Goal: Information Seeking & Learning: Learn about a topic

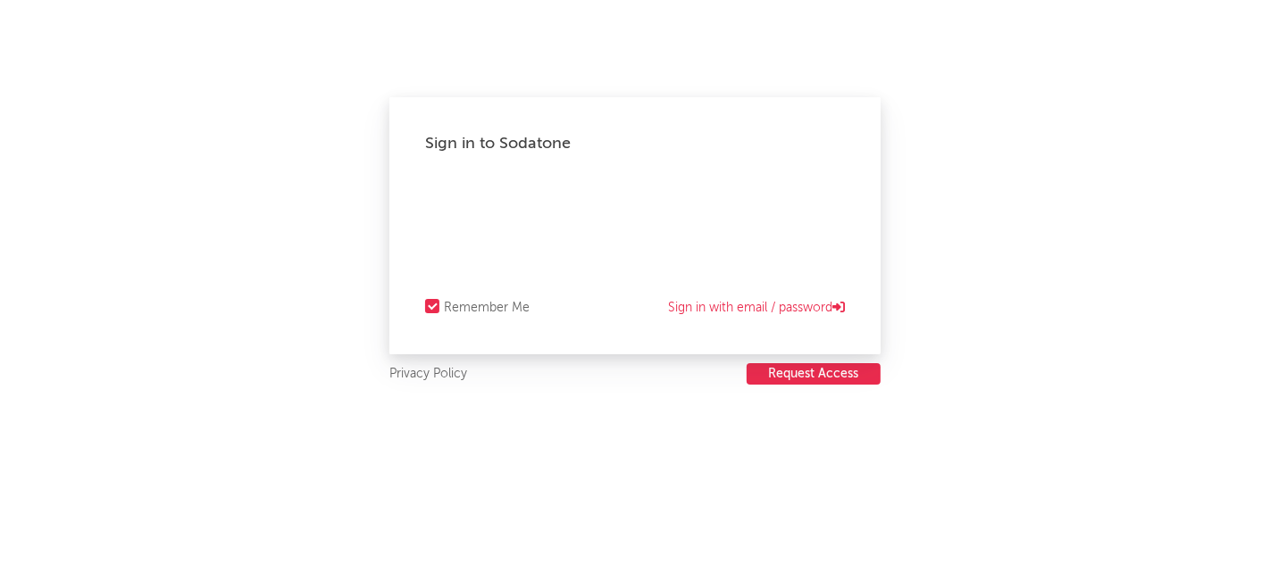
select select "recorded_music"
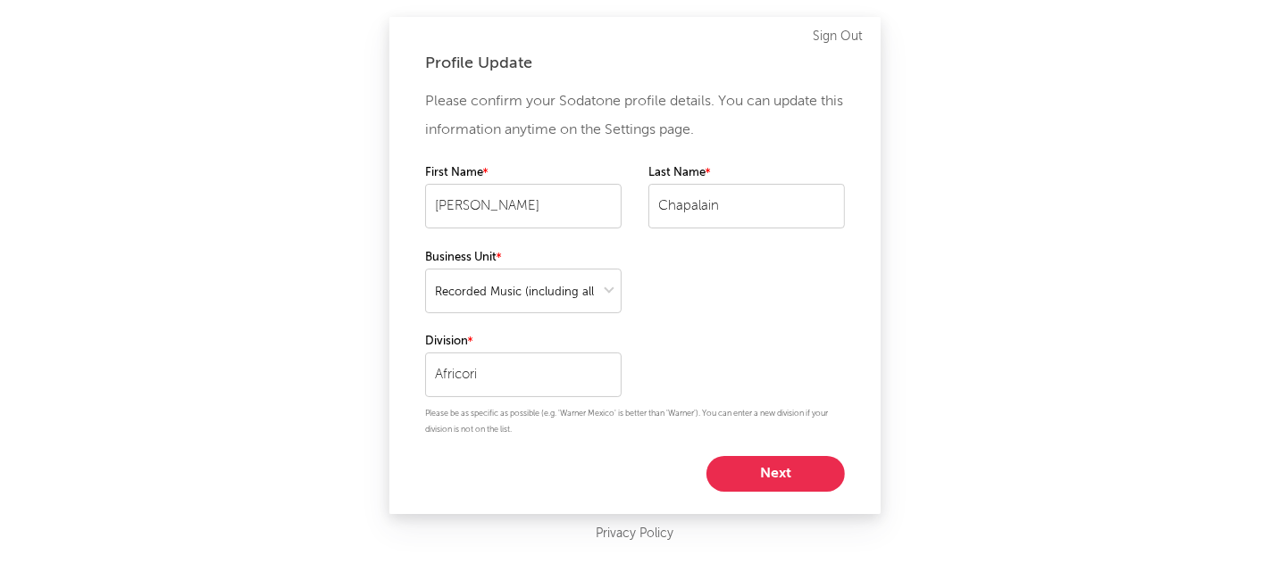
click at [730, 466] on button "Next" at bounding box center [775, 474] width 138 height 36
select select "manager"
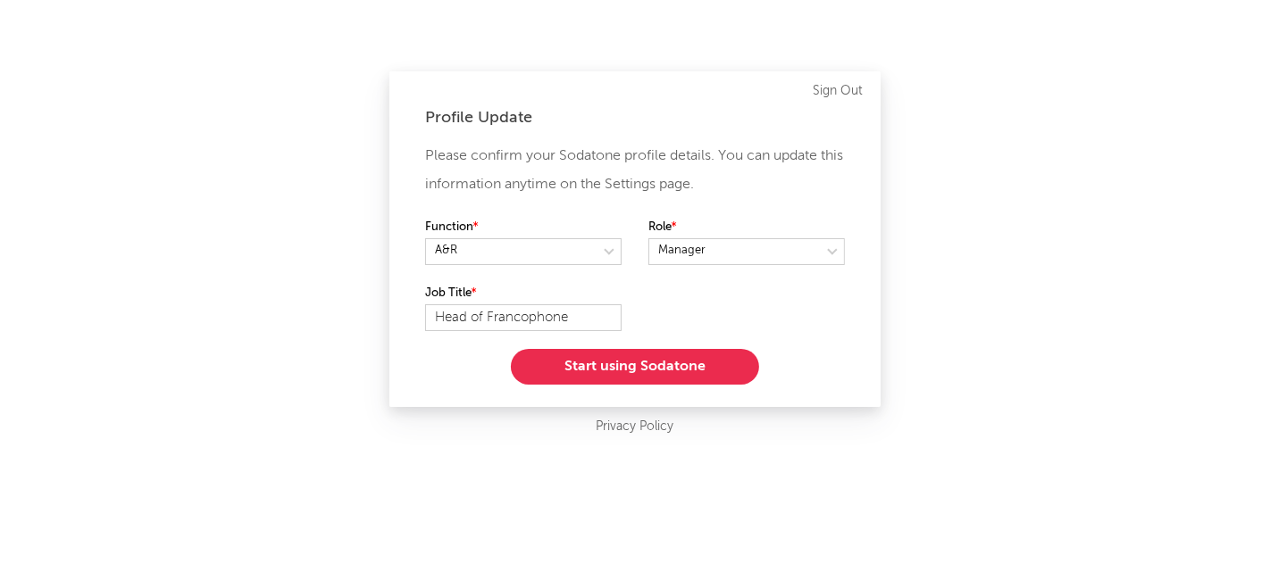
click at [617, 365] on button "Start using Sodatone" at bounding box center [635, 367] width 248 height 36
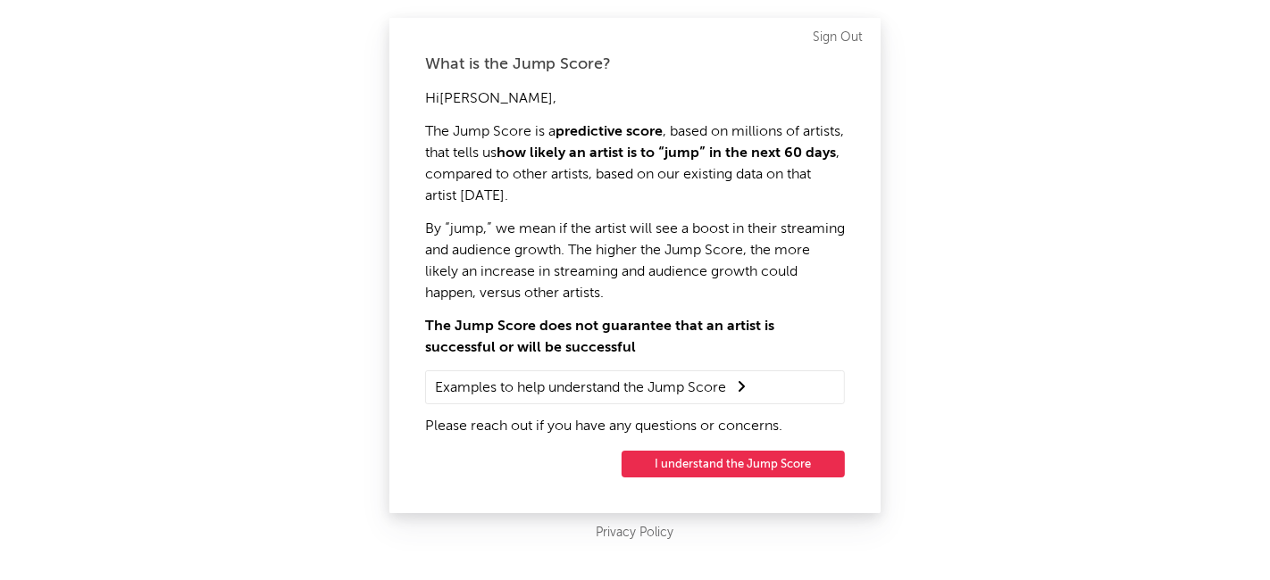
click at [679, 466] on button "I understand the Jump Score" at bounding box center [732, 464] width 223 height 27
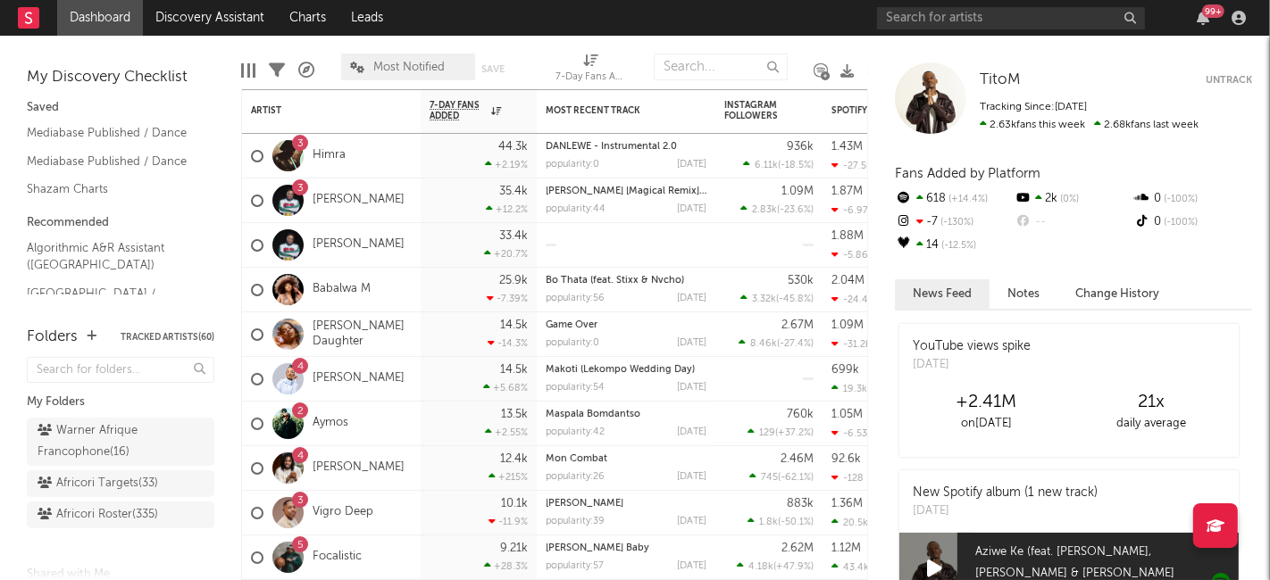
click at [98, 526] on div "Africori Roster ( 335 )" at bounding box center [98, 515] width 121 height 21
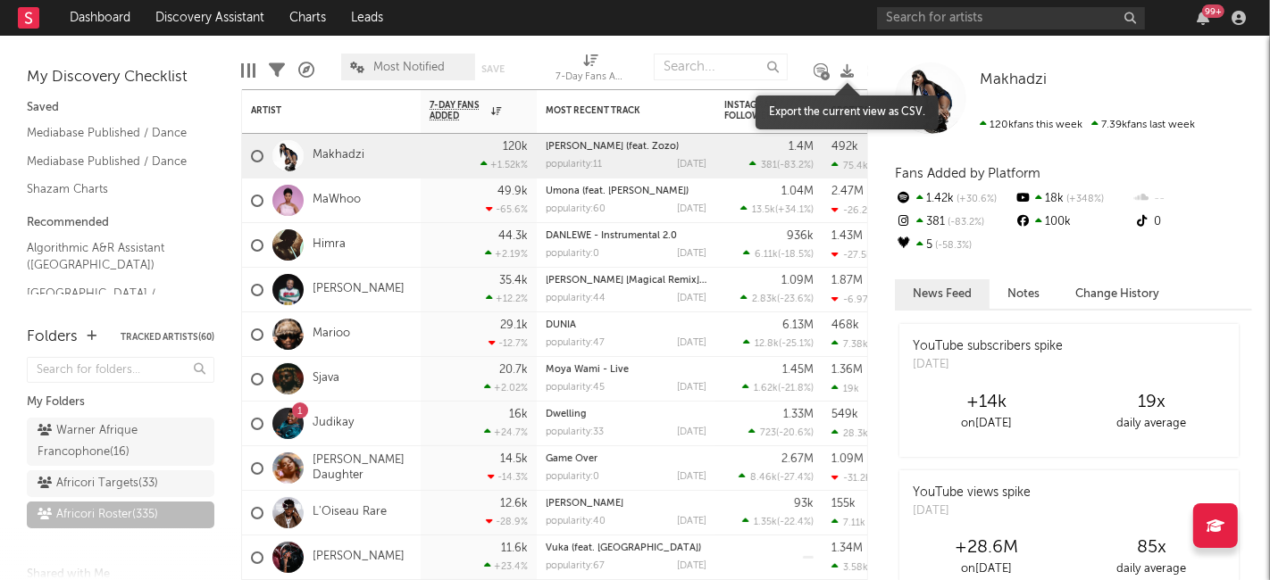
click at [844, 67] on icon at bounding box center [846, 70] width 13 height 13
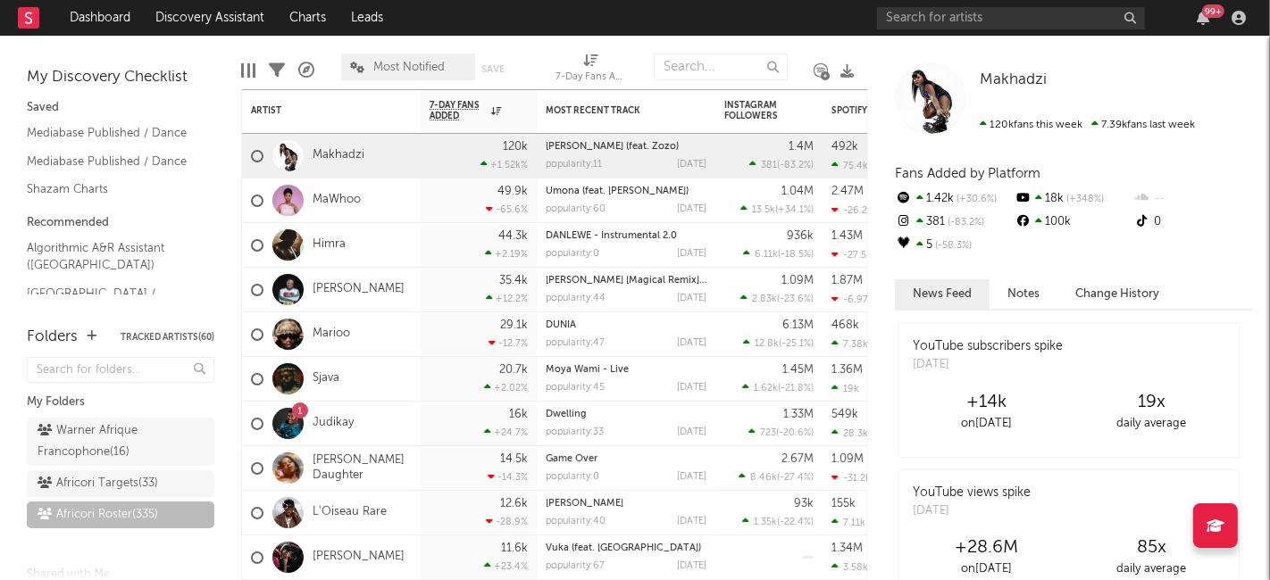
click at [1141, 78] on div "Makhadzi" at bounding box center [1116, 80] width 272 height 18
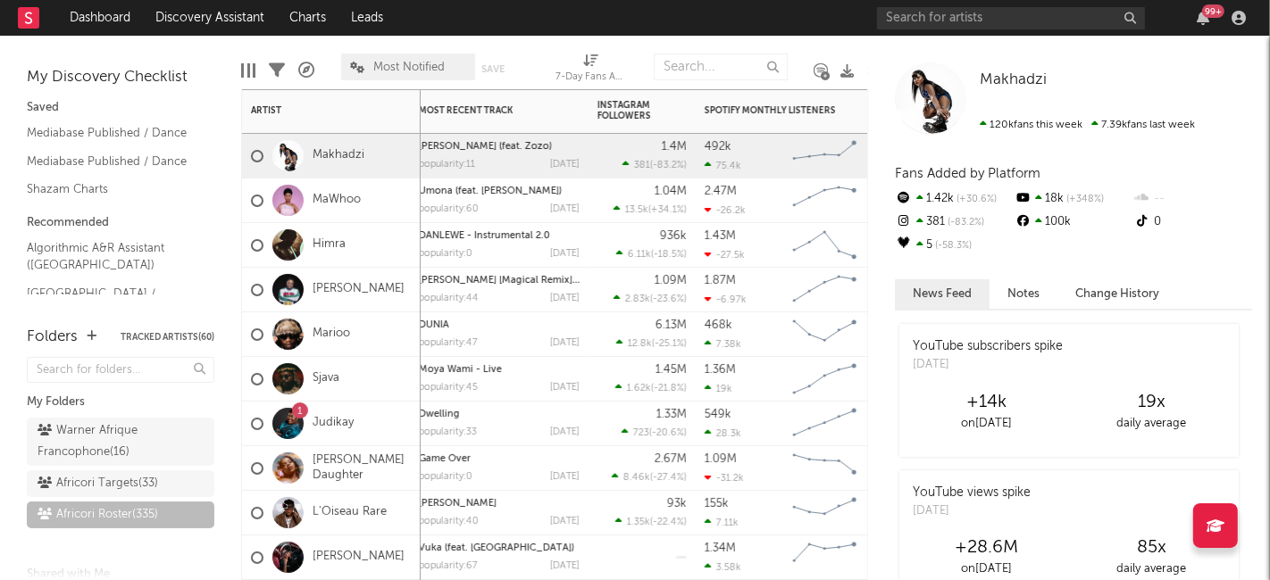
click at [808, 113] on div "Spotify Monthly Listeners" at bounding box center [772, 110] width 134 height 11
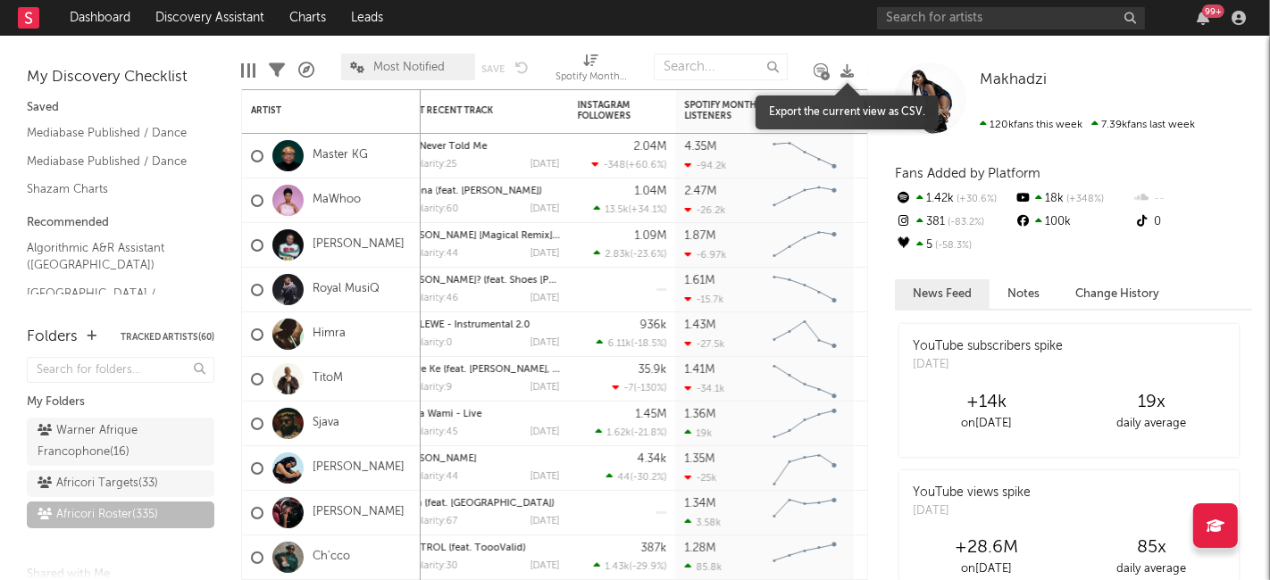
click at [844, 65] on icon at bounding box center [846, 70] width 13 height 13
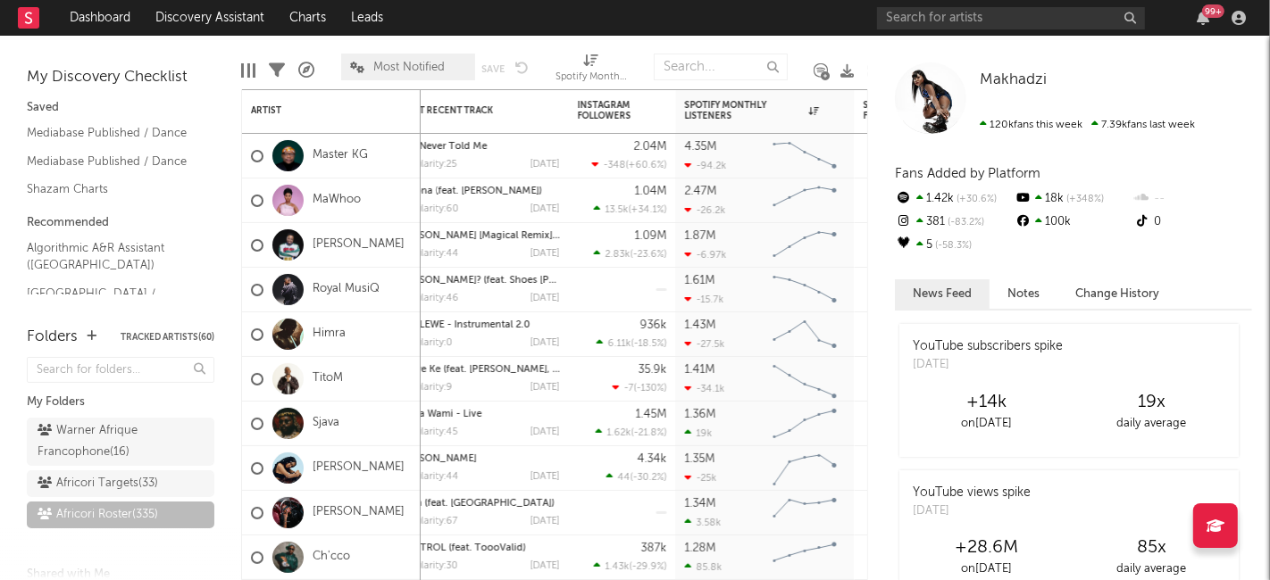
click at [1147, 82] on div "Makhadzi" at bounding box center [1116, 80] width 272 height 18
click at [938, 16] on input "text" at bounding box center [1011, 18] width 268 height 22
type input "[PERSON_NAME]"
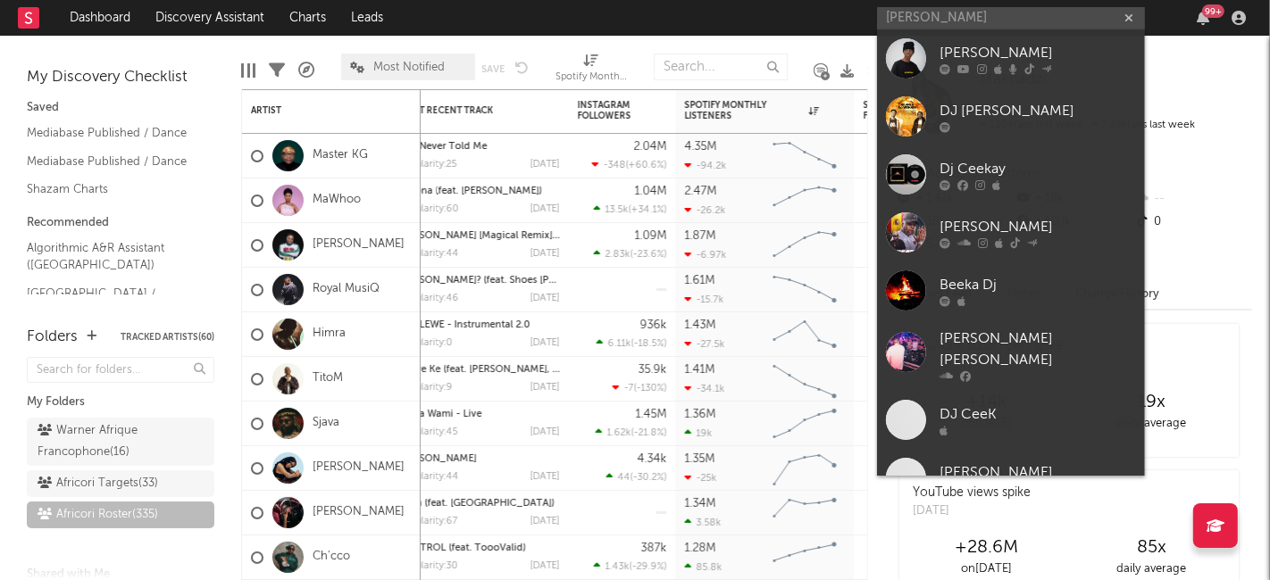
click at [962, 54] on div "[PERSON_NAME]" at bounding box center [1037, 53] width 196 height 21
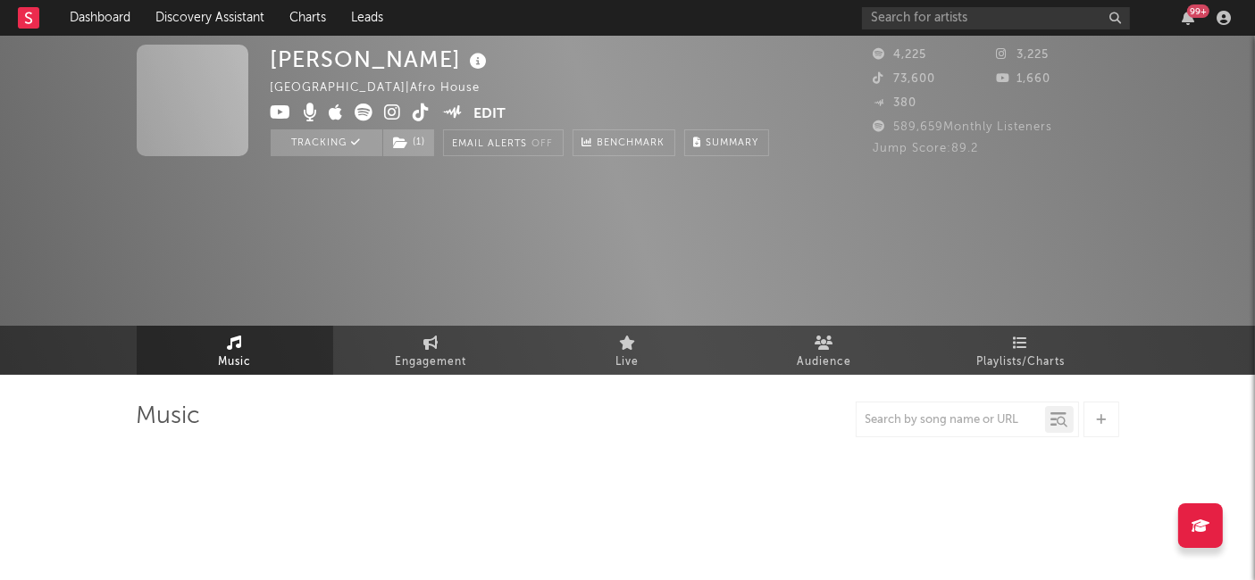
click at [412, 146] on span "( 1 )" at bounding box center [408, 142] width 53 height 27
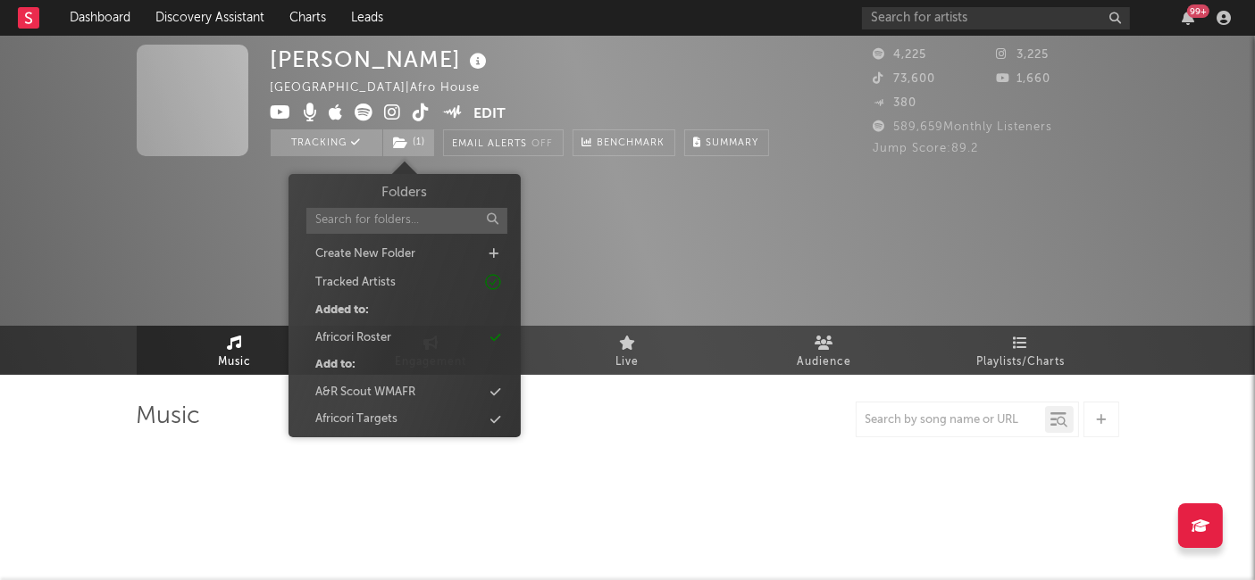
select select "1w"
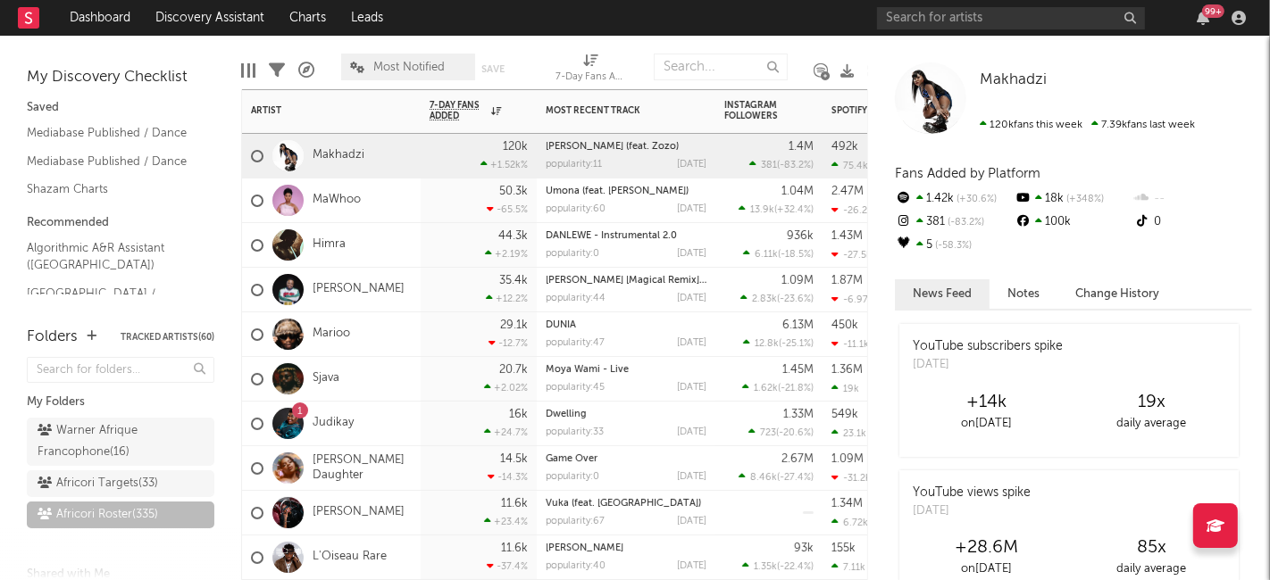
click at [838, 112] on div "Spotify Monthly Listeners" at bounding box center [898, 110] width 134 height 11
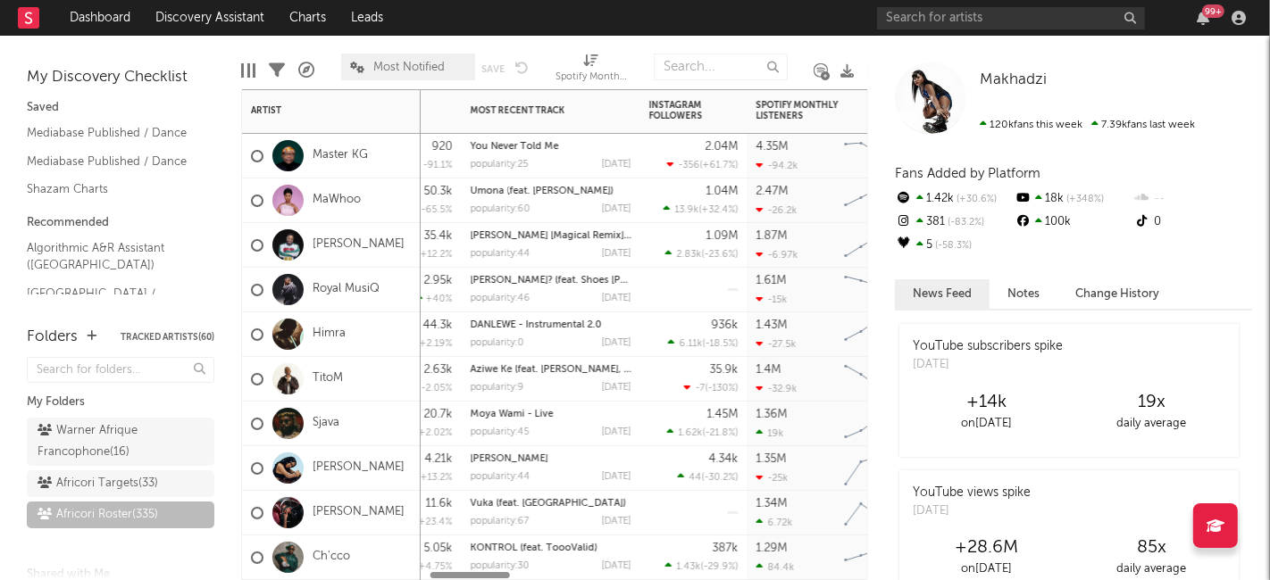
click at [694, 183] on div "1.04M 13.9k ( +32.4 % )" at bounding box center [693, 201] width 89 height 44
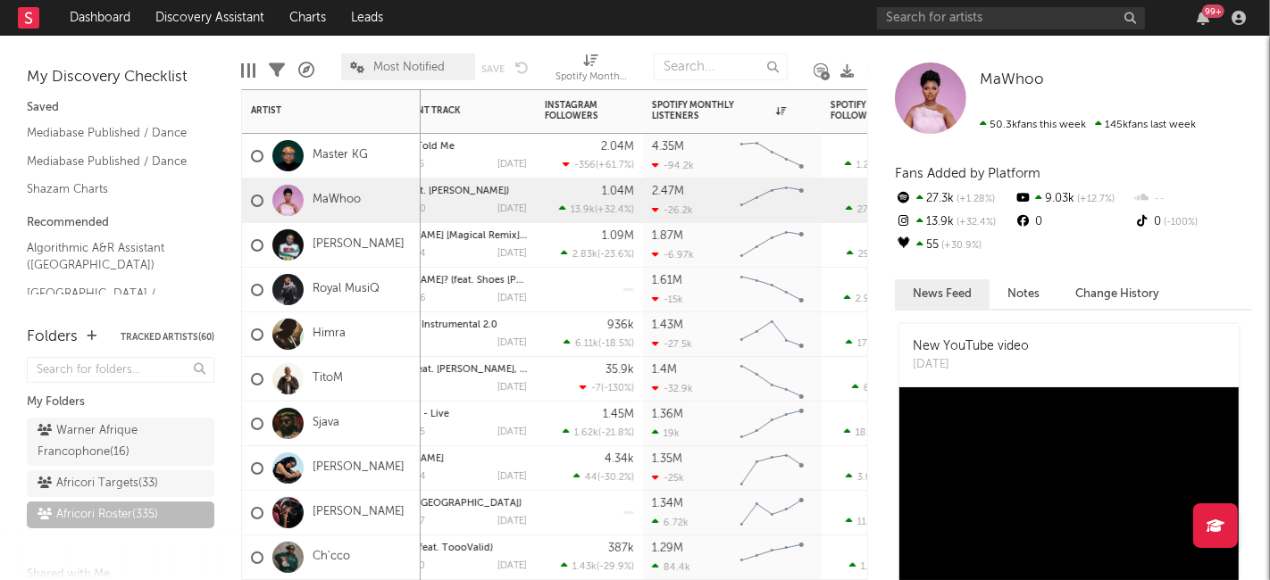
click at [715, 115] on div "Spotify Monthly Listeners" at bounding box center [719, 110] width 134 height 21
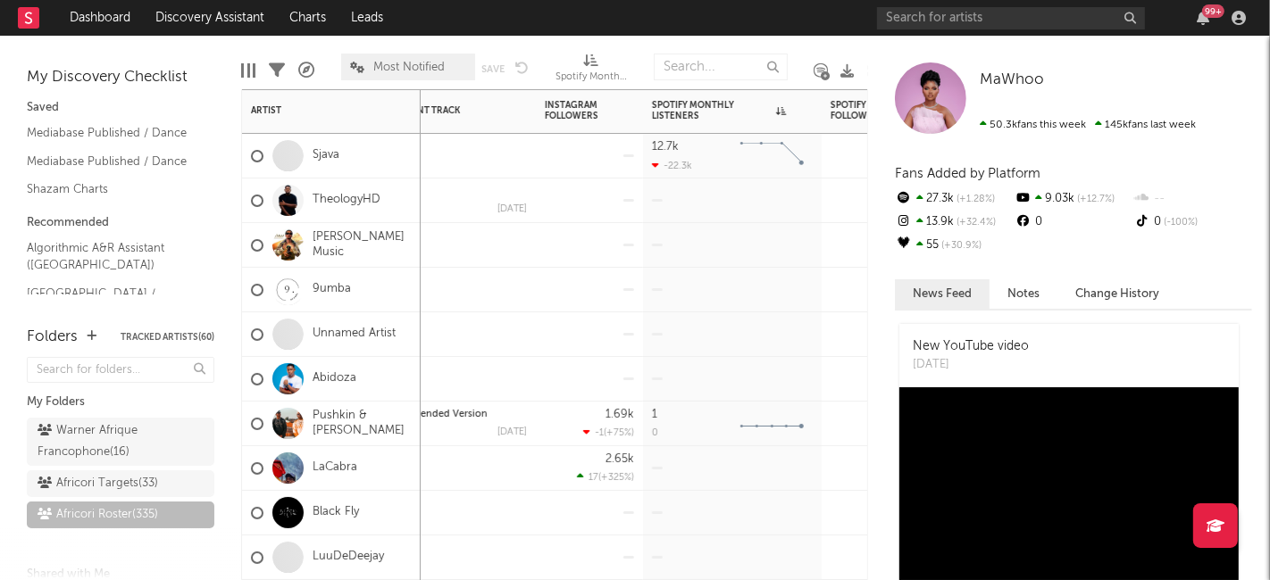
click at [704, 116] on div "Spotify Monthly Listeners" at bounding box center [719, 110] width 134 height 21
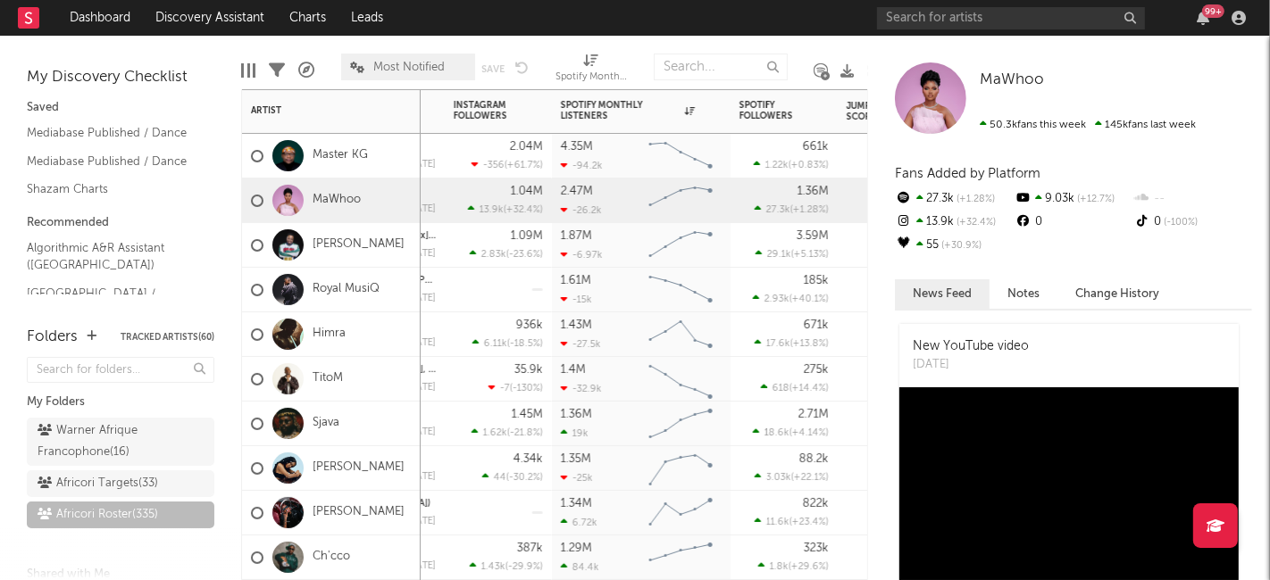
click at [614, 108] on div "Spotify Monthly Listeners" at bounding box center [628, 110] width 134 height 21
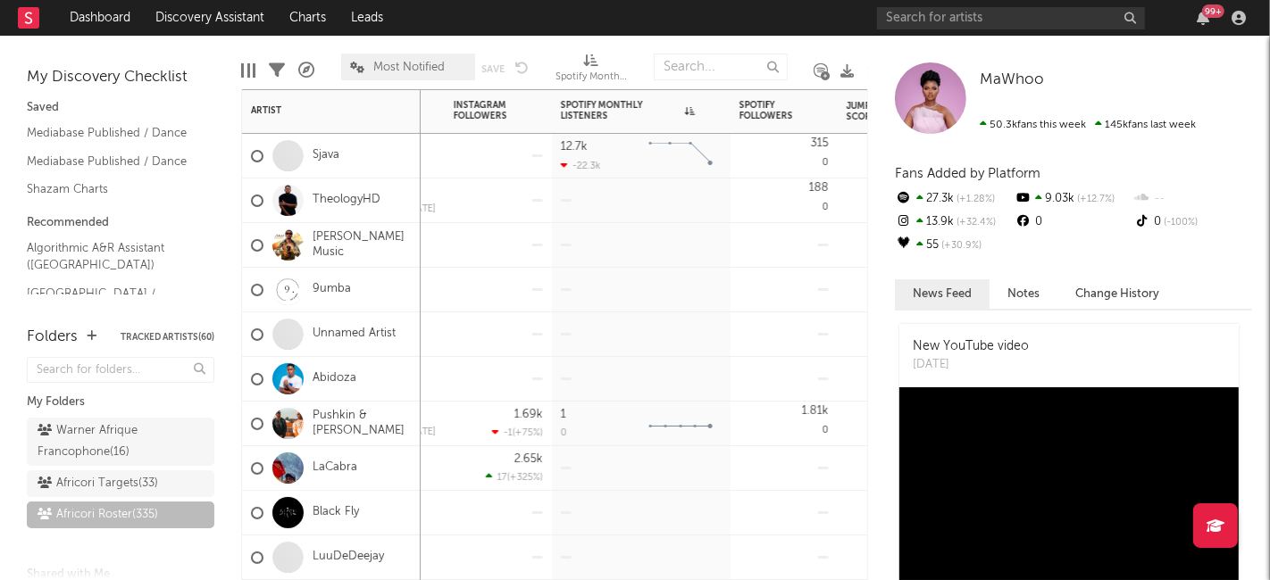
click at [614, 108] on div "Spotify Monthly Listeners" at bounding box center [628, 110] width 134 height 21
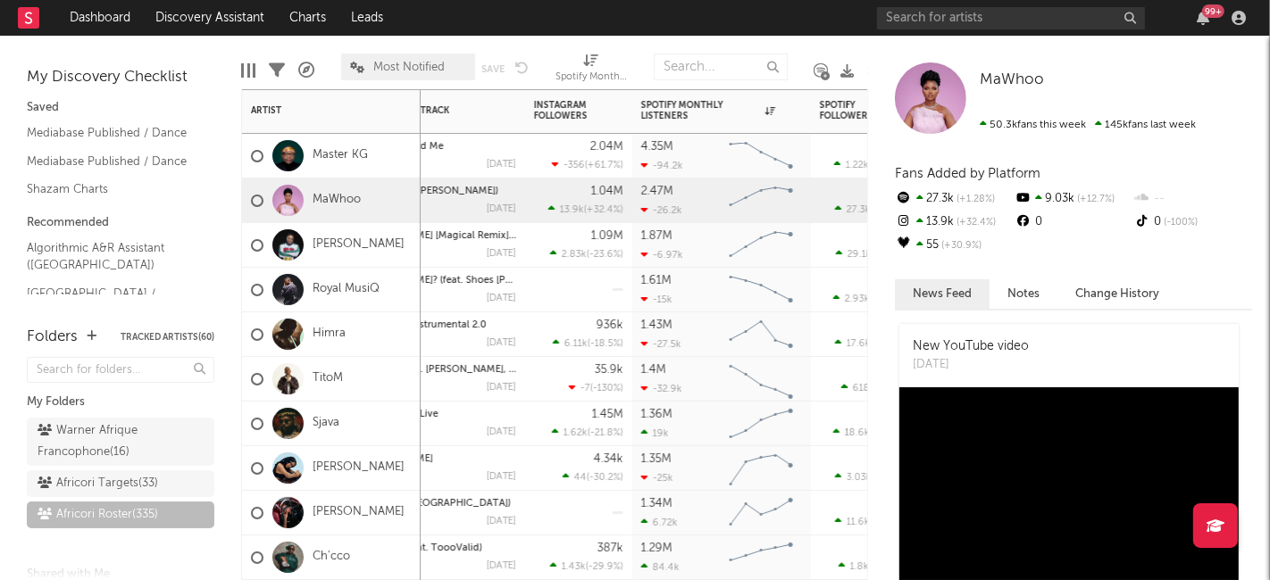
click at [772, 106] on icon at bounding box center [770, 110] width 10 height 9
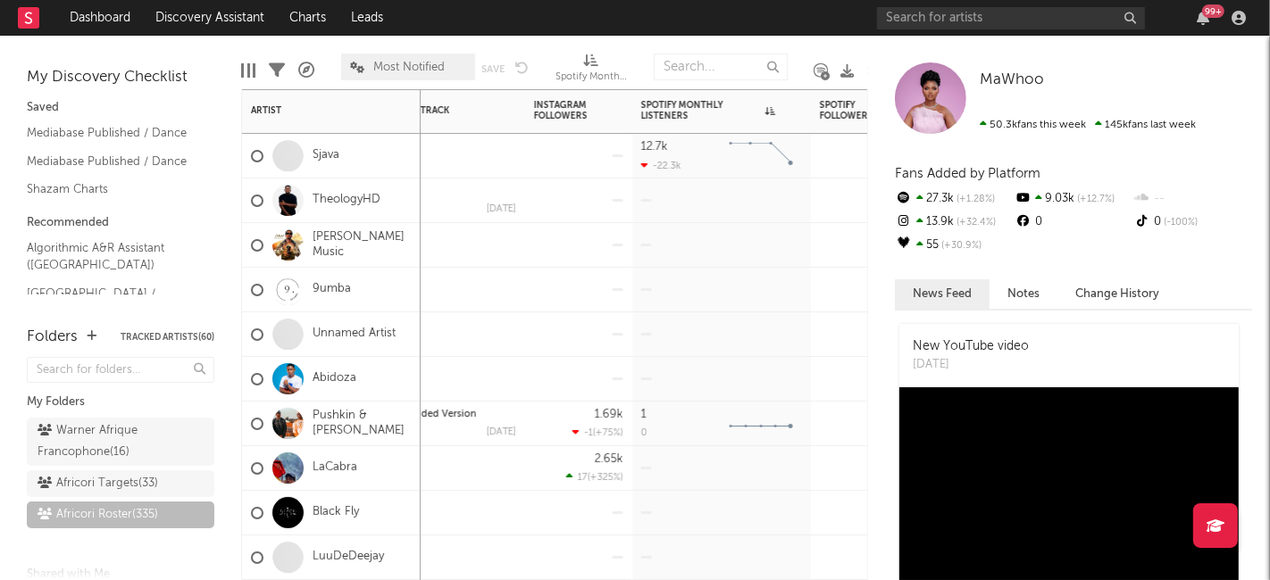
click at [772, 106] on icon at bounding box center [770, 110] width 10 height 9
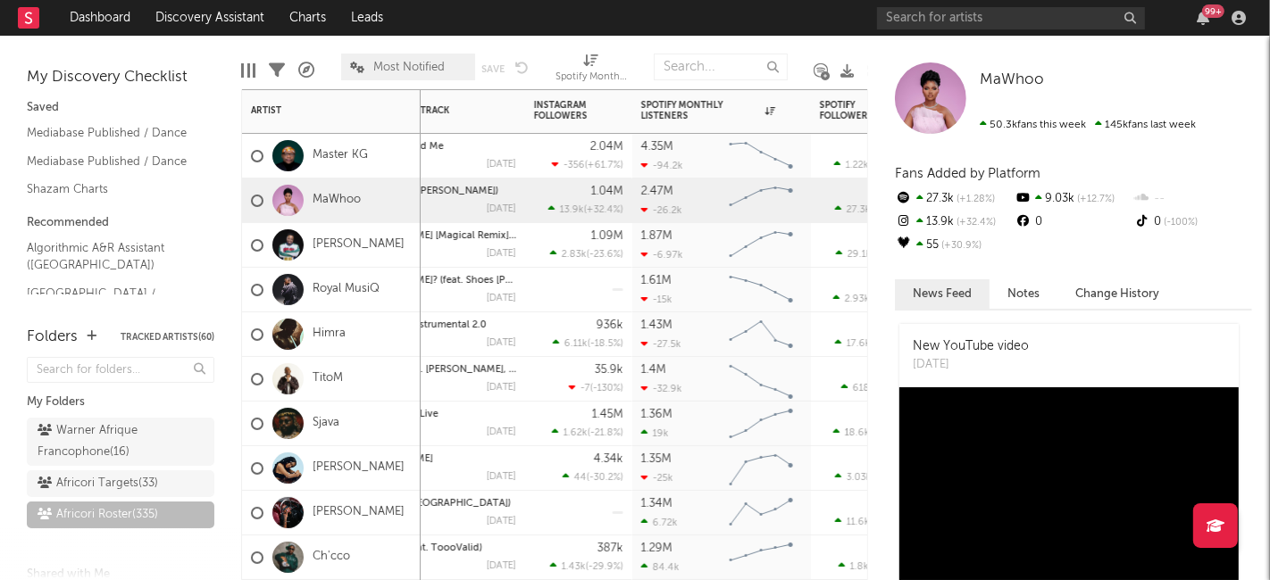
click at [796, 106] on icon "button" at bounding box center [792, 110] width 9 height 9
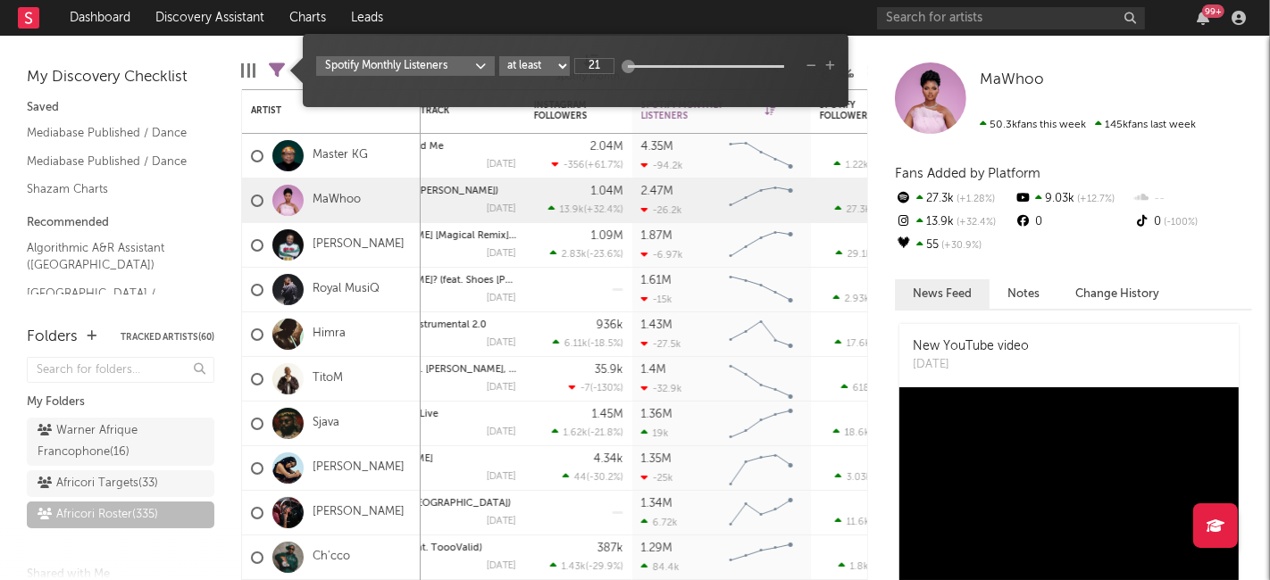
click at [796, 106] on div "Spotify Monthly Listeners at least at most between 21" at bounding box center [576, 70] width 546 height 73
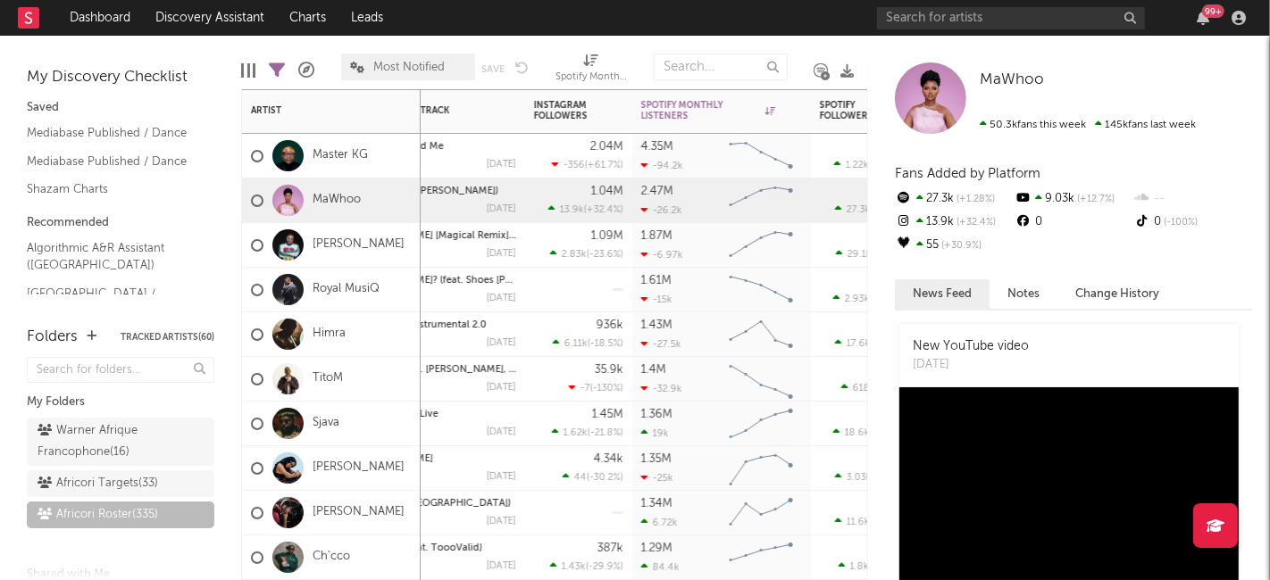
click at [645, 125] on div "Spotify Monthly Listeners" at bounding box center [721, 110] width 161 height 35
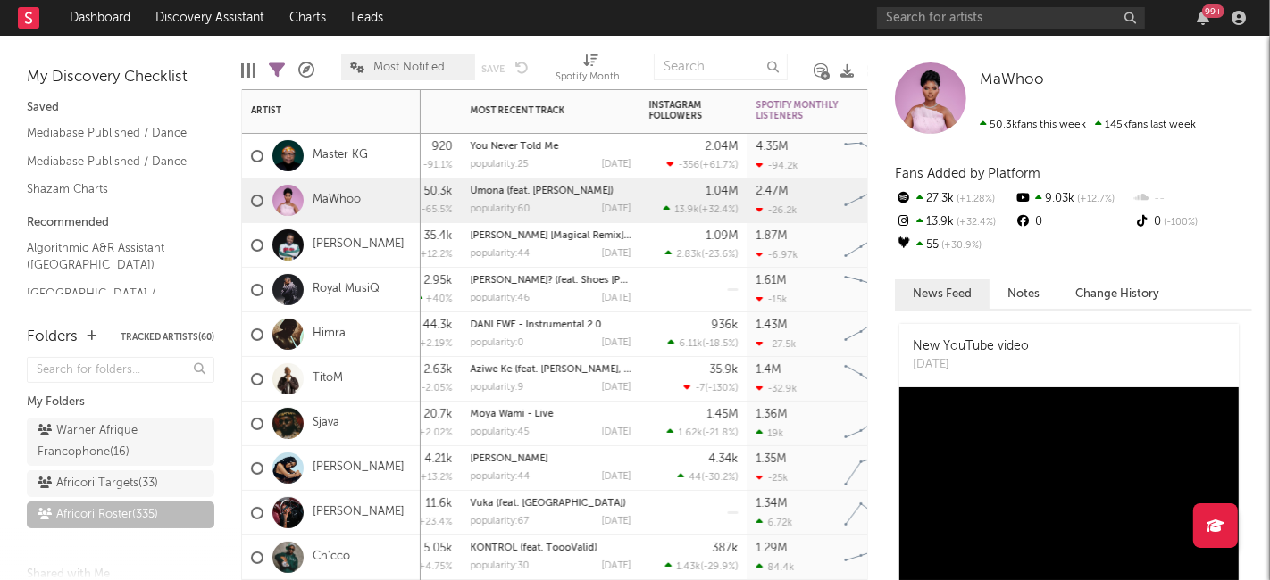
select select "-1"
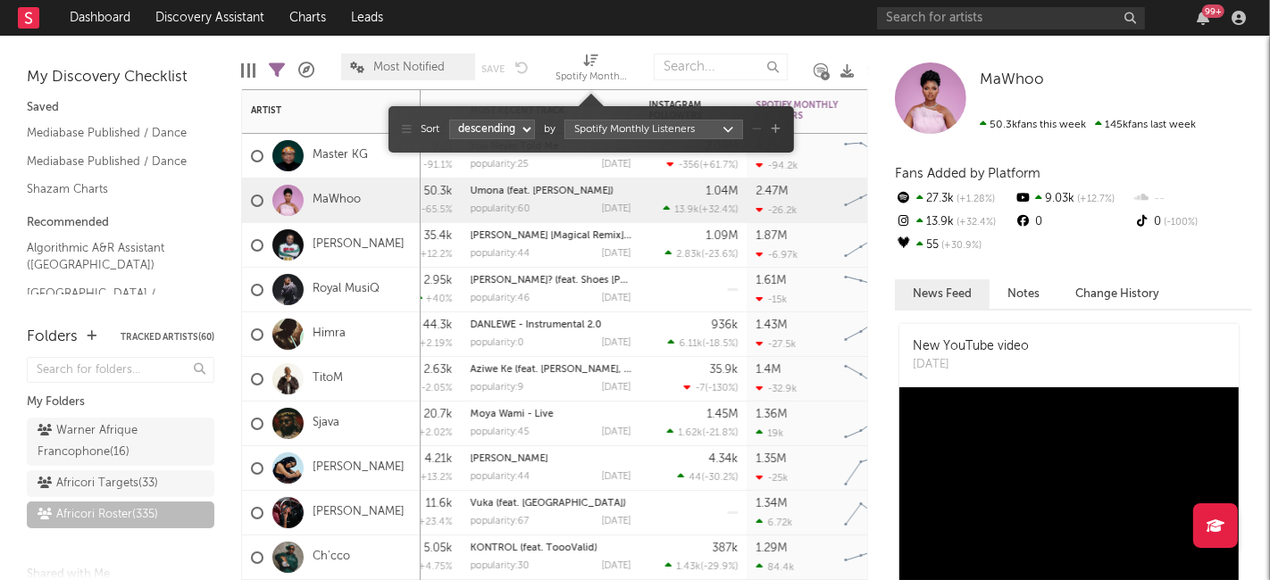
click at [596, 65] on icon at bounding box center [591, 60] width 15 height 13
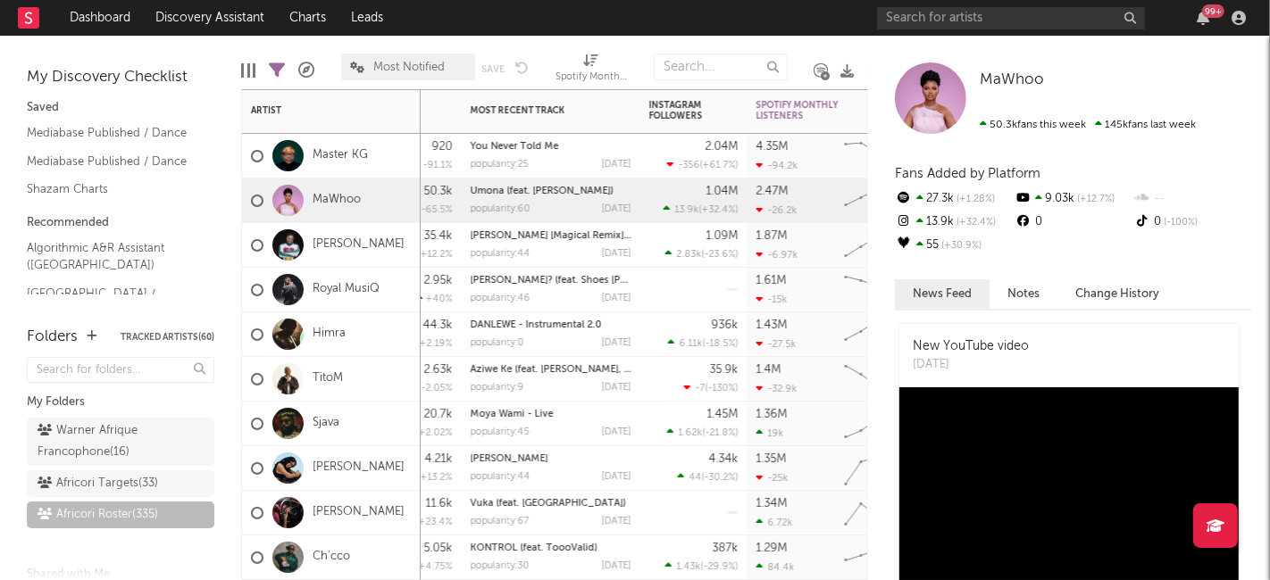
click at [596, 65] on icon at bounding box center [591, 60] width 15 height 13
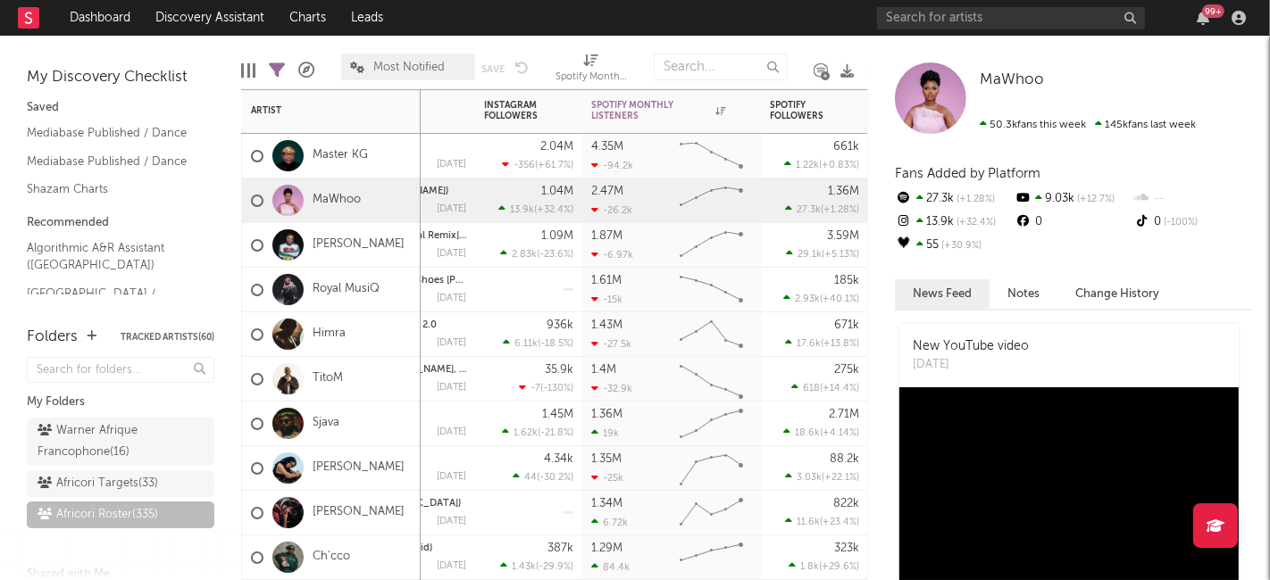
click at [745, 113] on icon "button" at bounding box center [742, 110] width 9 height 9
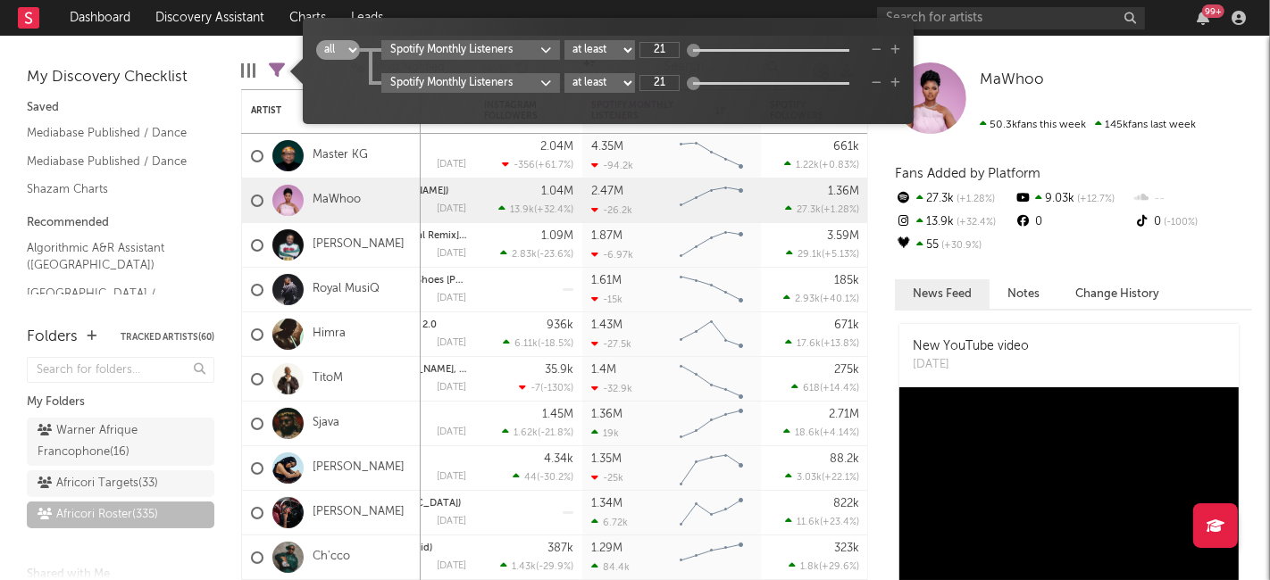
click at [358, 44] on select "all any" at bounding box center [338, 50] width 44 height 20
click at [355, 45] on select "all any" at bounding box center [338, 50] width 44 height 20
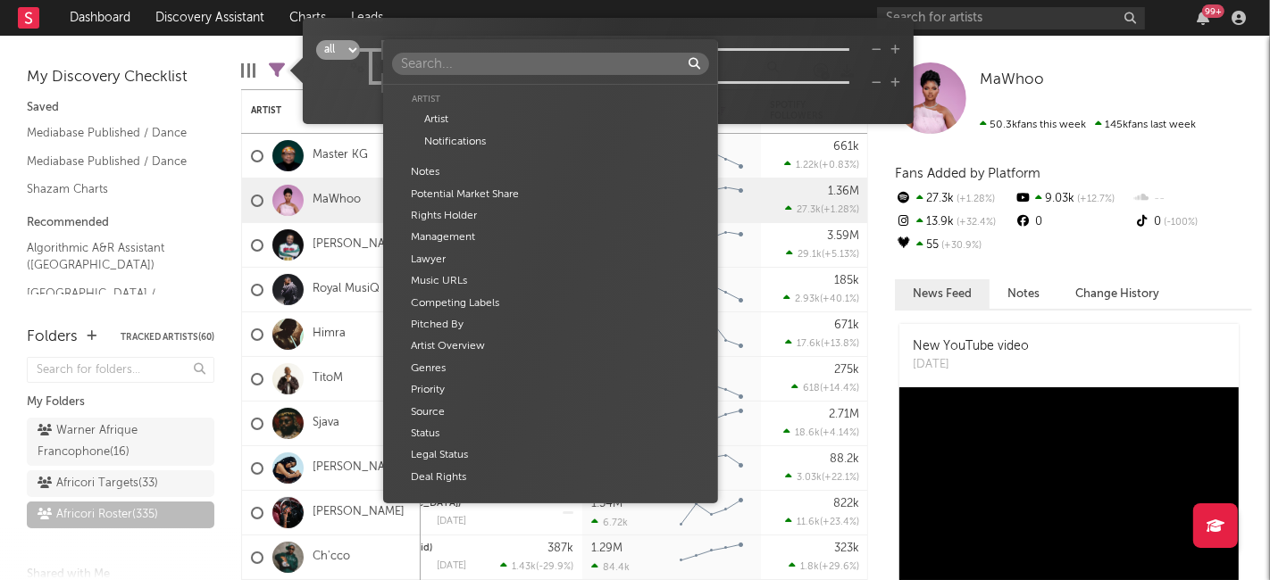
click at [552, 44] on body "Dashboard Discovery Assistant Charts Leads 99 + Notifications Settings Mark all…" at bounding box center [635, 290] width 1270 height 580
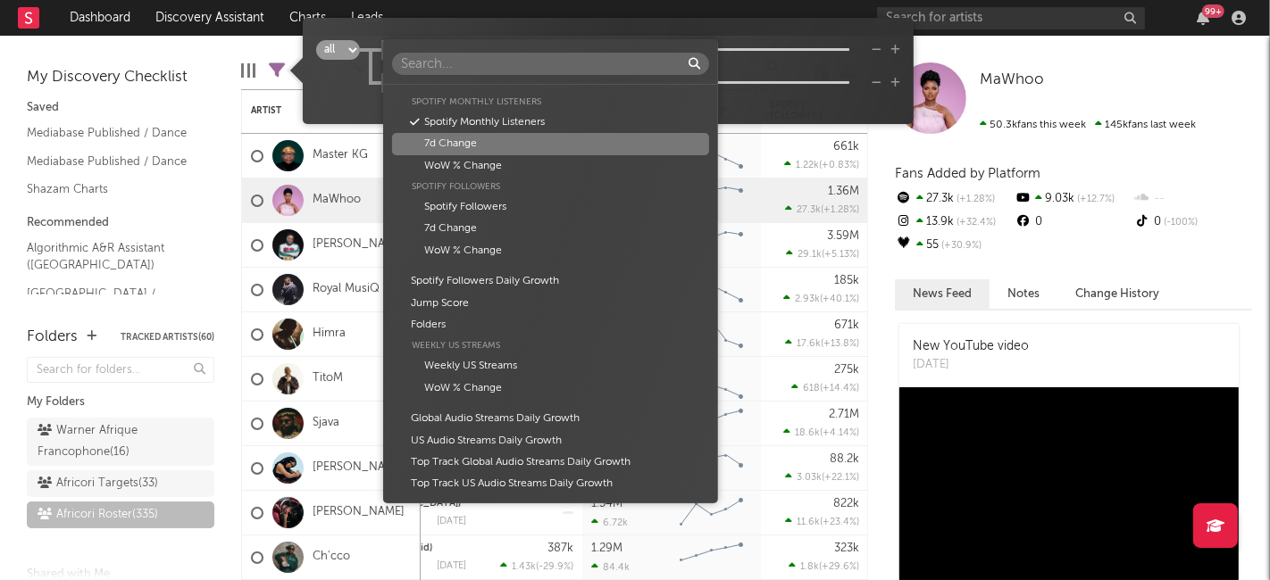
click at [474, 142] on div "7d Change" at bounding box center [551, 143] width 318 height 21
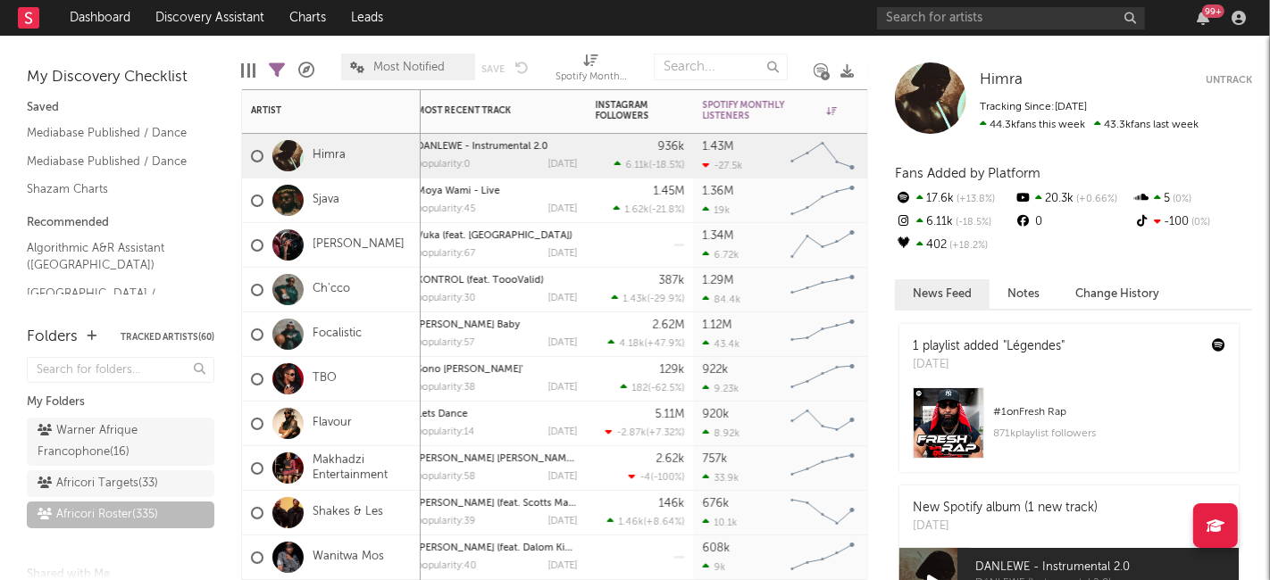
click at [829, 108] on icon at bounding box center [832, 110] width 10 height 9
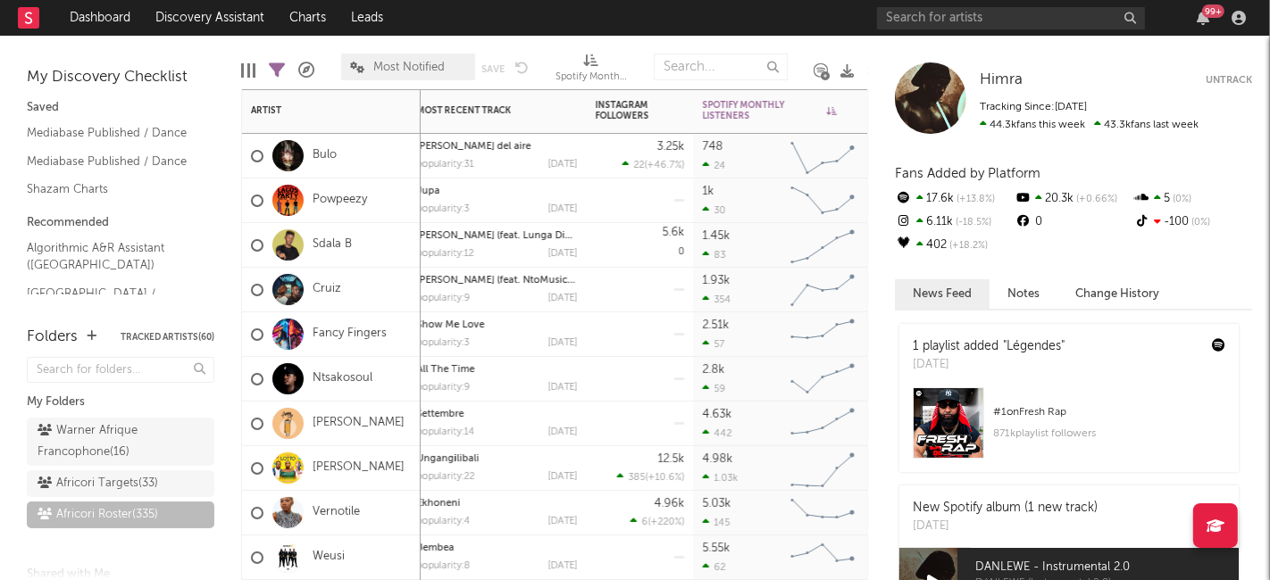
click at [829, 108] on icon at bounding box center [832, 110] width 10 height 9
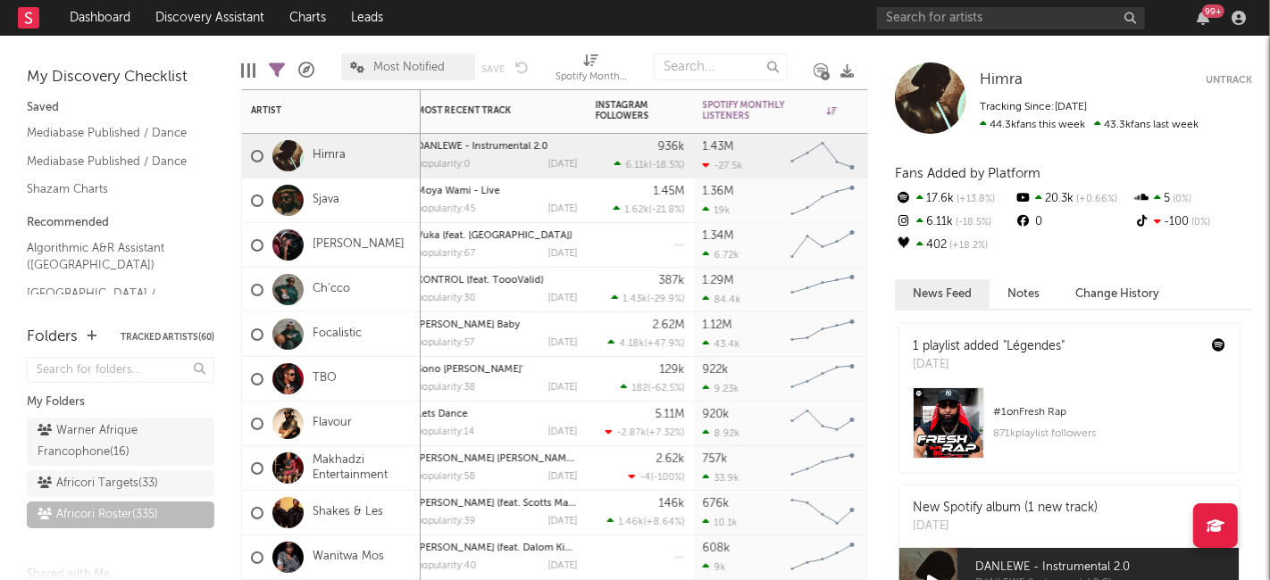
click at [852, 109] on icon "button" at bounding box center [854, 110] width 9 height 9
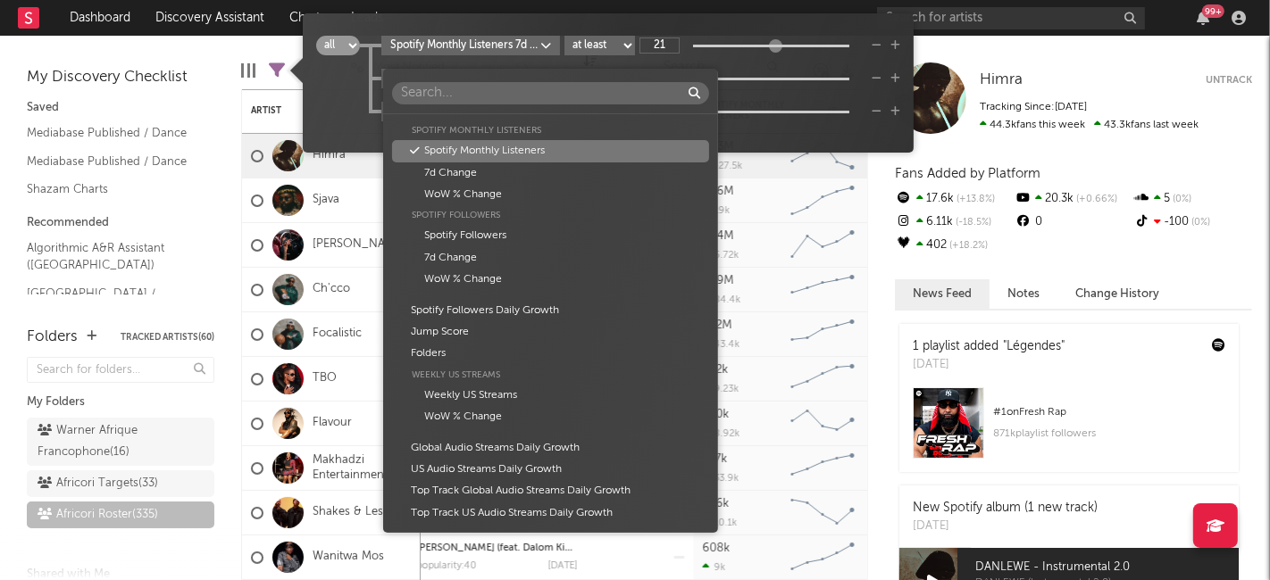
click at [547, 78] on body "Dashboard Discovery Assistant Charts Leads 99 + Notifications Settings Mark all…" at bounding box center [635, 290] width 1270 height 580
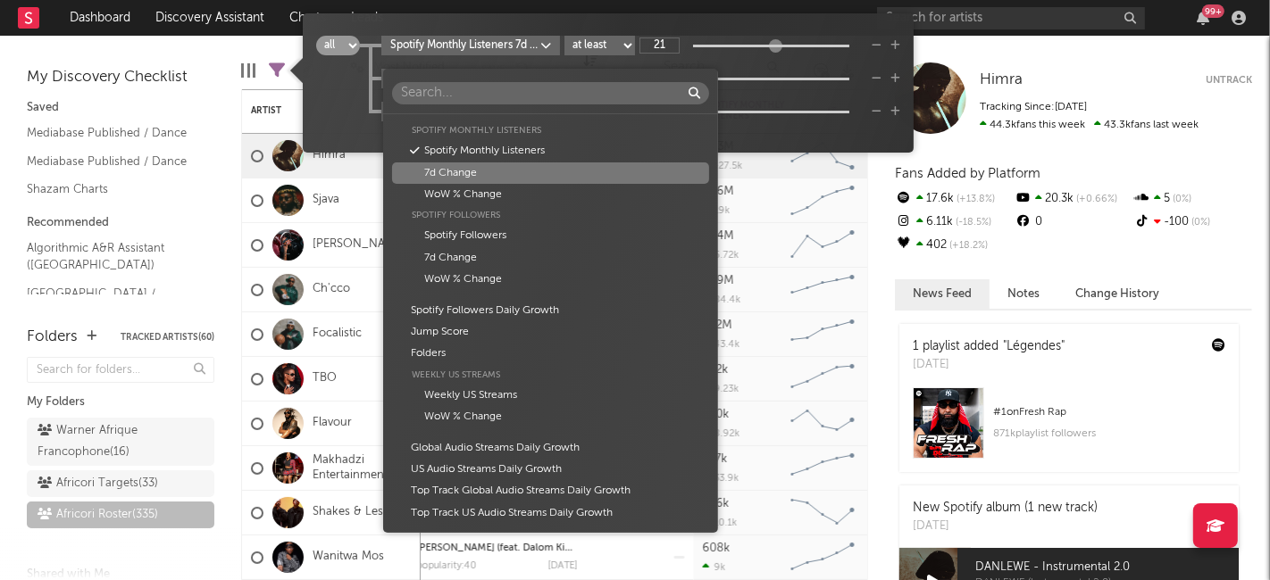
click at [500, 167] on div "7d Change" at bounding box center [551, 173] width 318 height 21
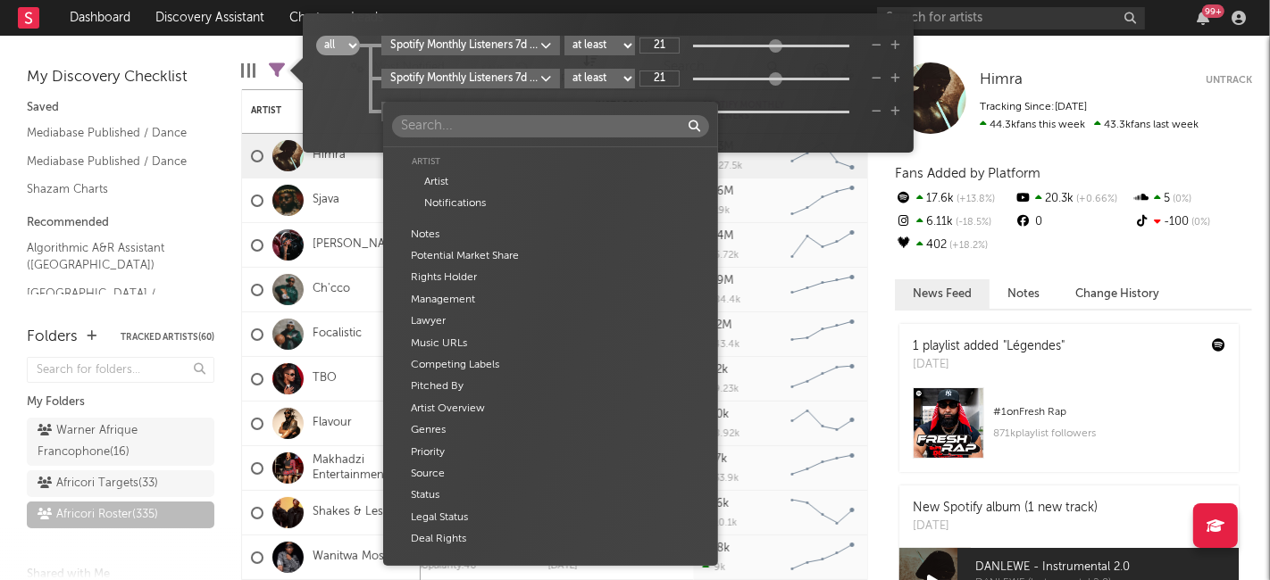
click at [546, 108] on body "Dashboard Discovery Assistant Charts Leads 99 + Notifications Settings Mark all…" at bounding box center [635, 290] width 1270 height 580
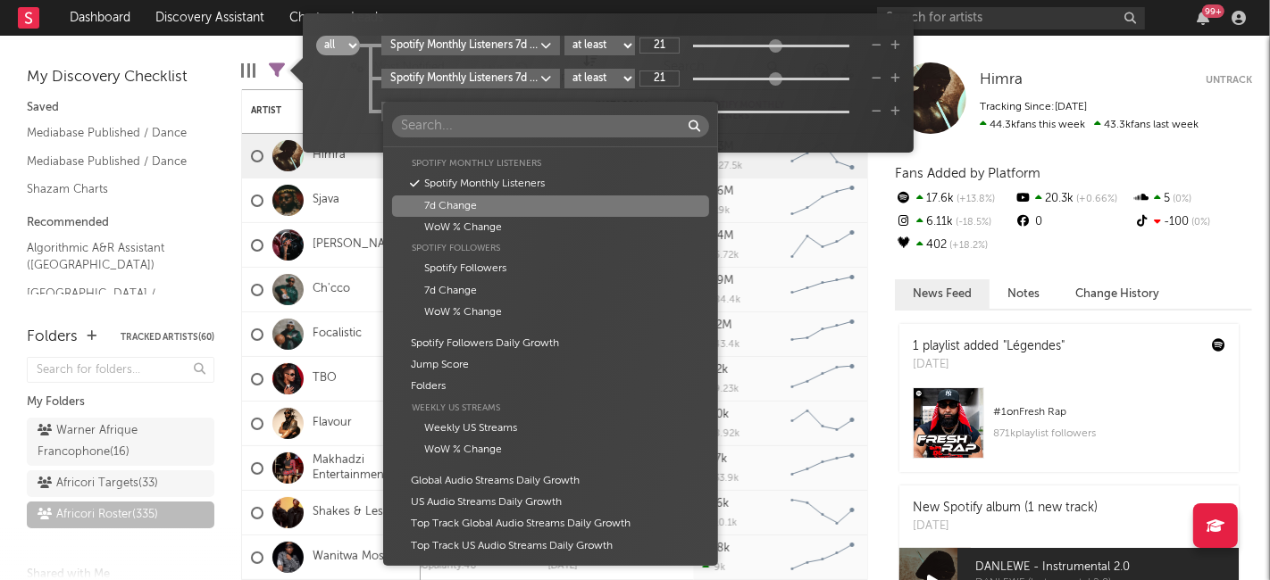
click at [497, 204] on div "7d Change" at bounding box center [551, 206] width 318 height 21
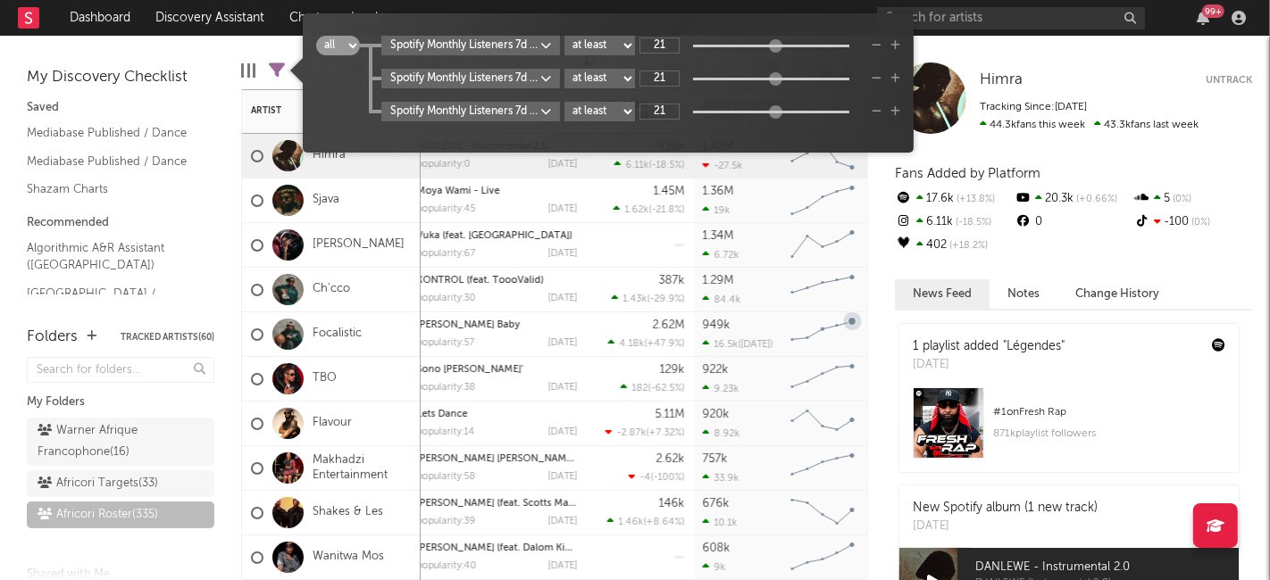
click at [778, 245] on div "1.34M 6.72k" at bounding box center [743, 245] width 80 height 45
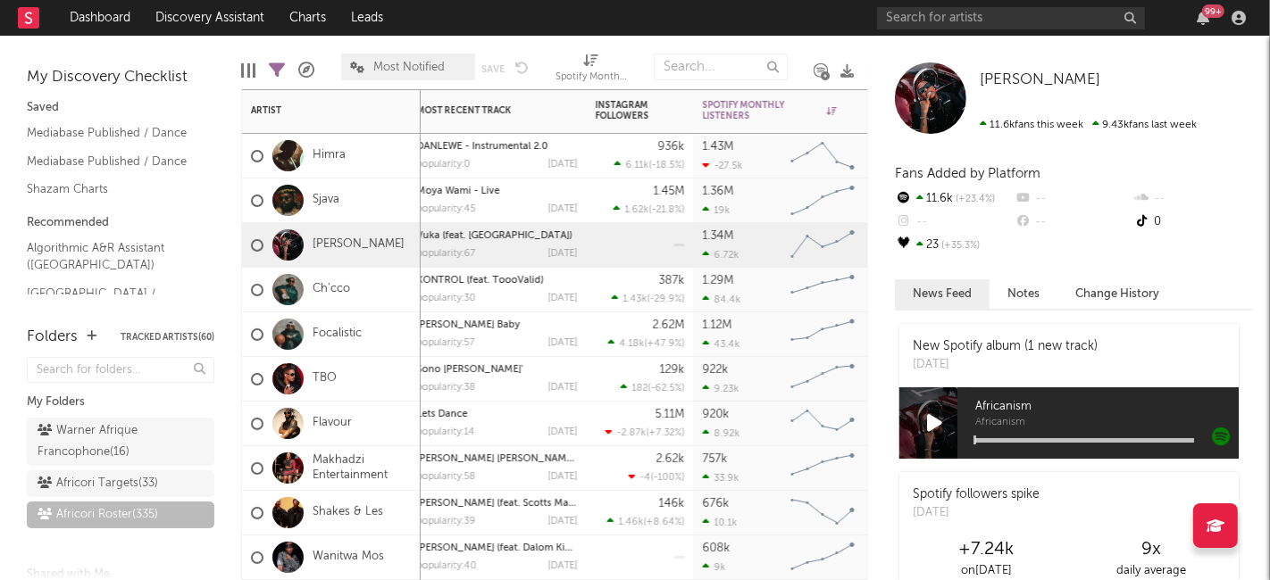
click at [752, 120] on div "Spotify Monthly Listeners" at bounding box center [770, 110] width 134 height 21
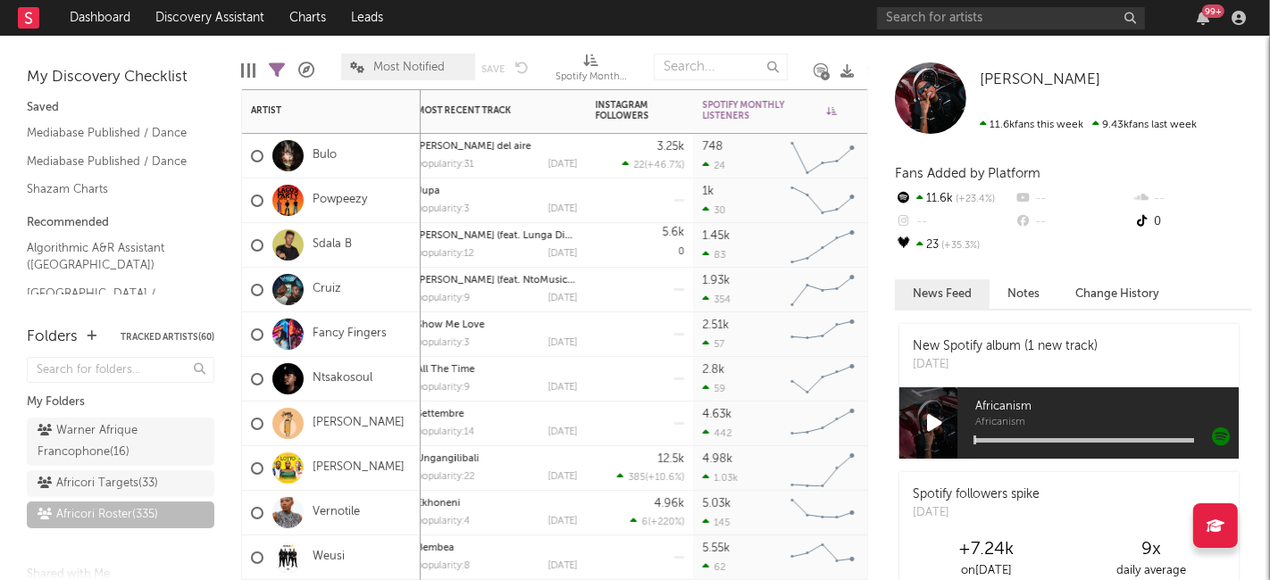
click at [742, 111] on div "Spotify Monthly Listeners" at bounding box center [770, 110] width 134 height 21
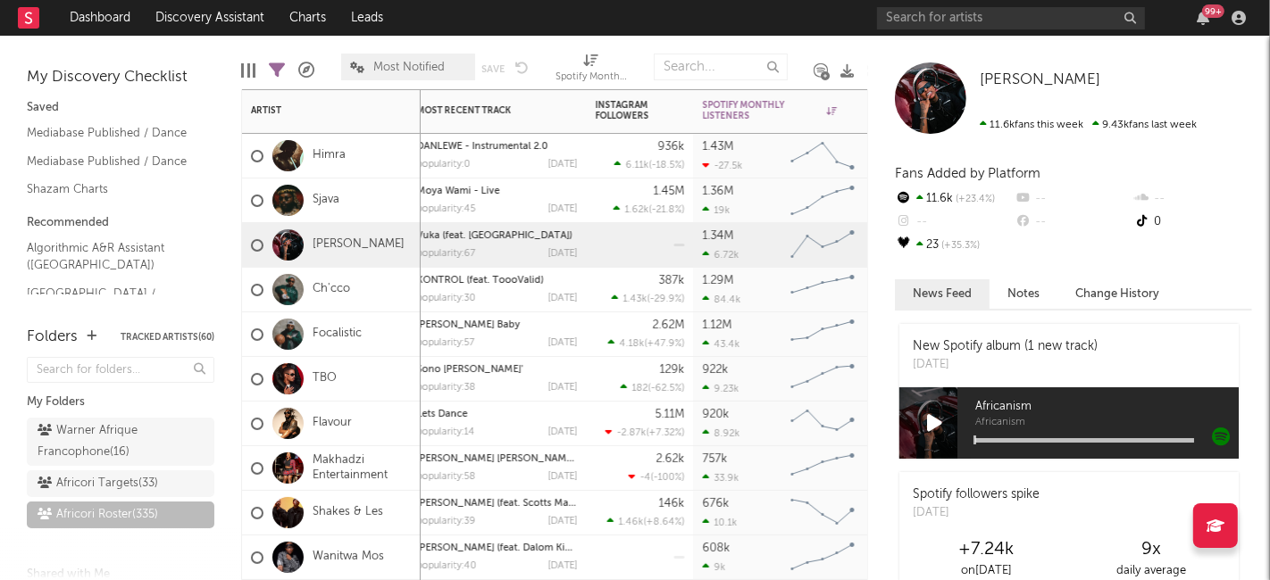
click at [831, 110] on icon at bounding box center [832, 110] width 10 height 9
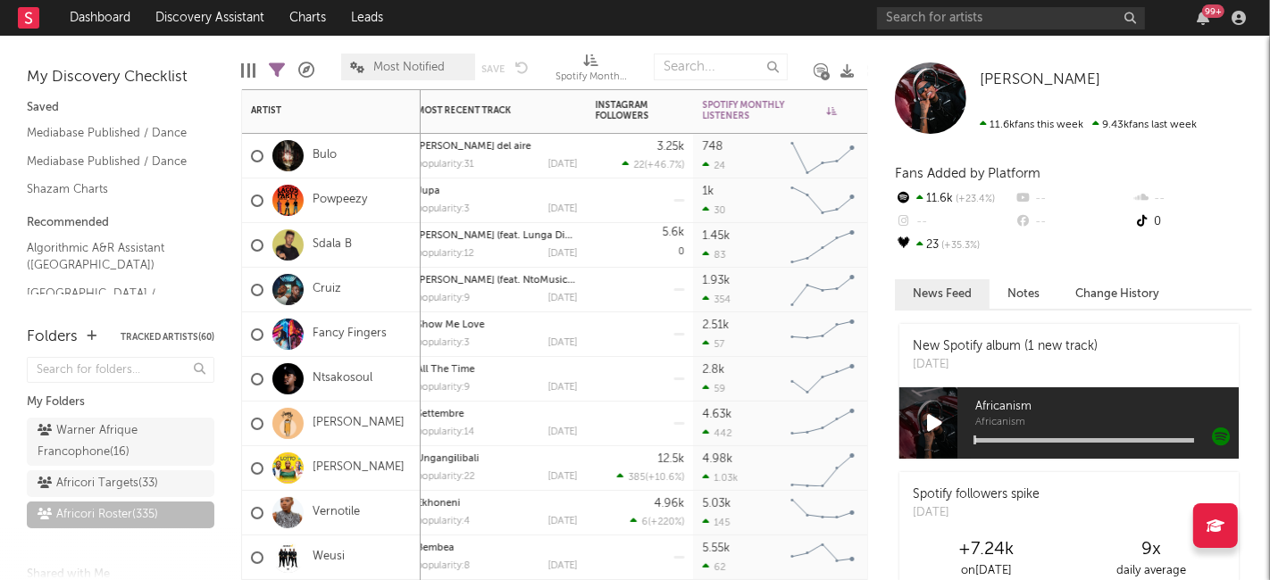
click at [831, 110] on icon at bounding box center [832, 110] width 10 height 9
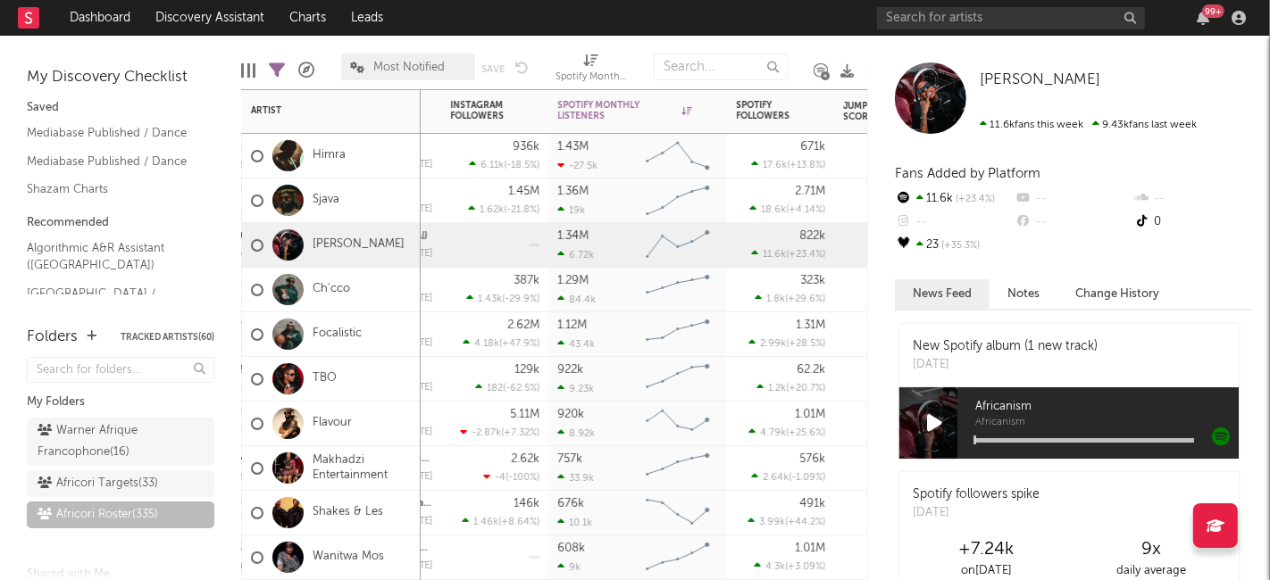
click at [687, 107] on icon at bounding box center [686, 110] width 10 height 9
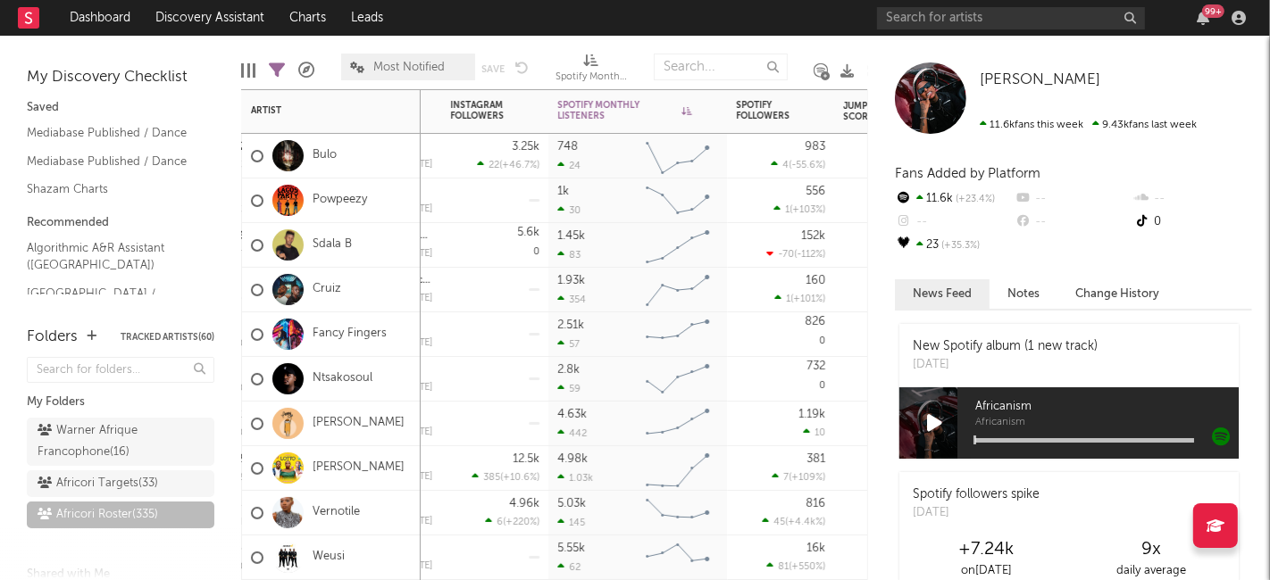
click at [687, 107] on icon at bounding box center [686, 110] width 10 height 9
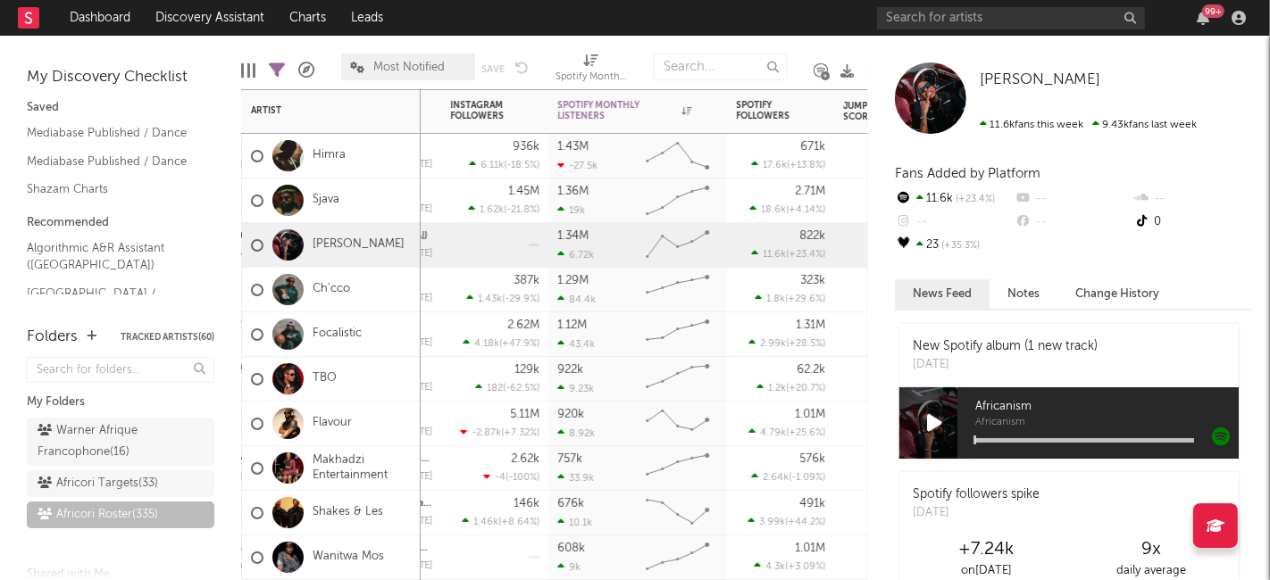
click at [709, 109] on icon "button" at bounding box center [709, 110] width 9 height 9
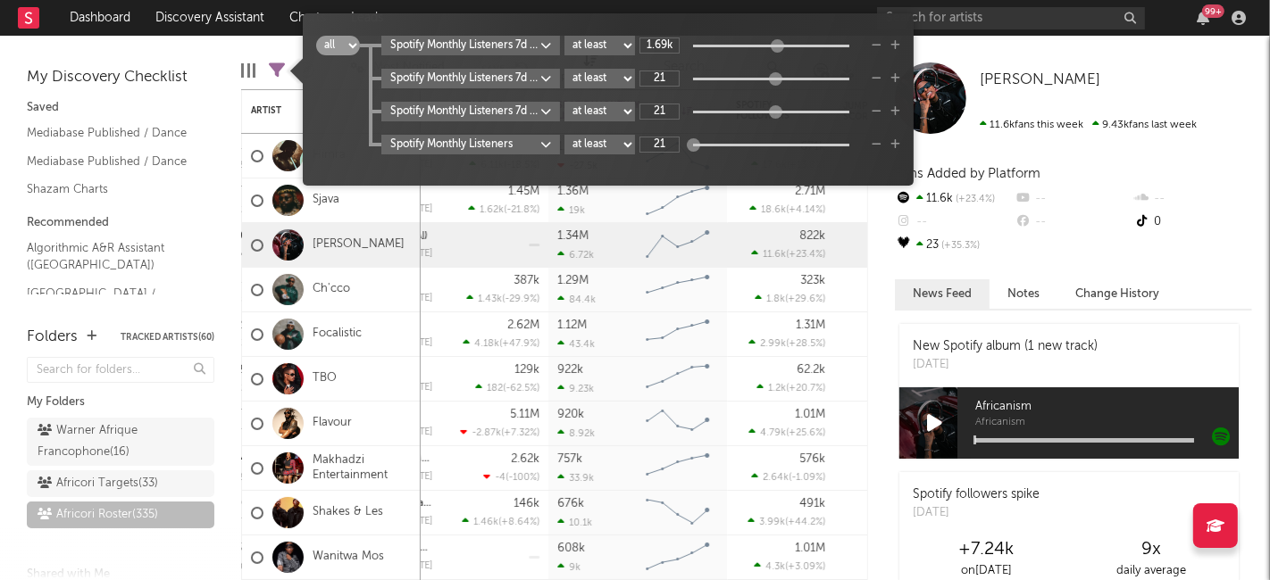
type input "2.71k"
click at [780, 45] on div at bounding box center [777, 44] width 13 height 13
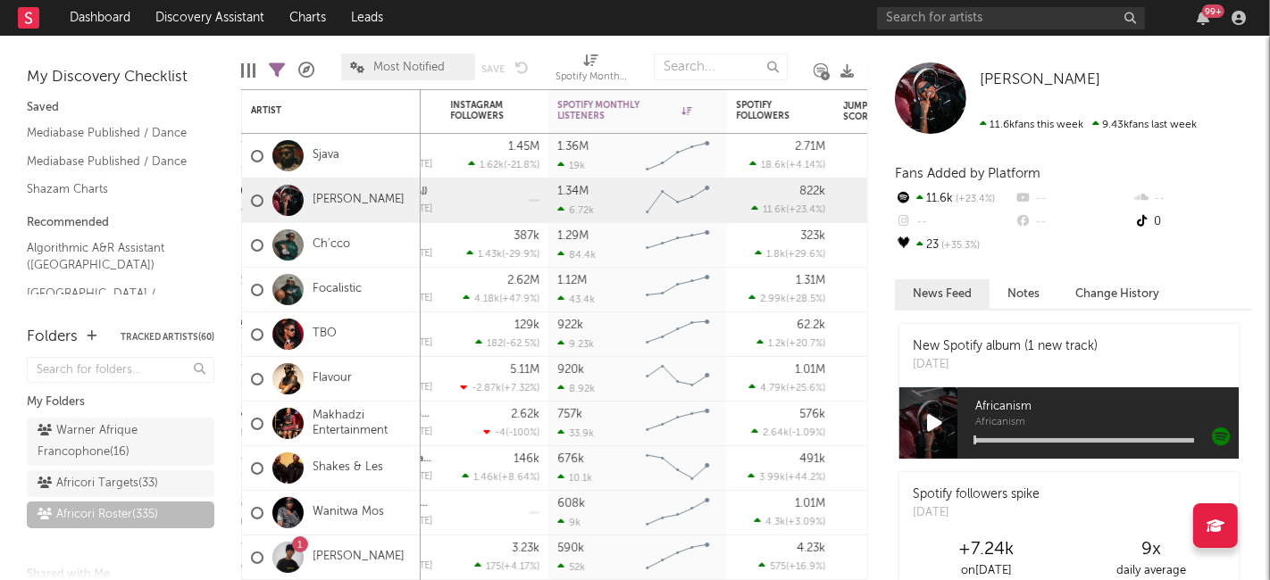
click at [225, 50] on div "My Discovery Checklist Saved Mediabase Published / Dance Mediabase Published / …" at bounding box center [120, 172] width 241 height 272
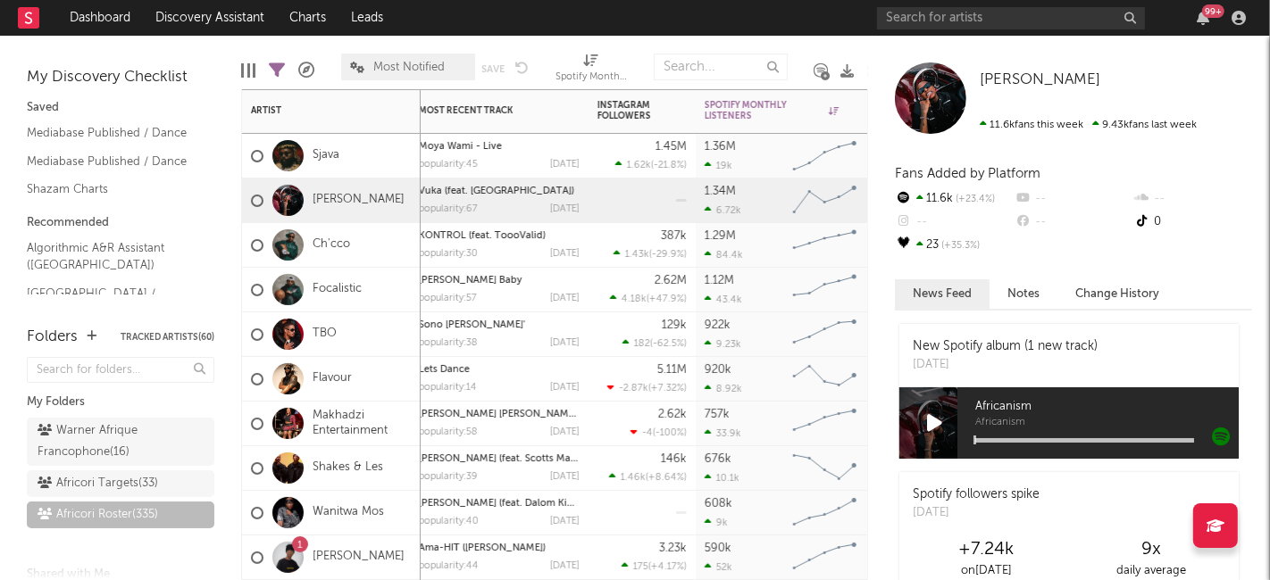
click at [729, 253] on div "84.4k" at bounding box center [724, 255] width 38 height 12
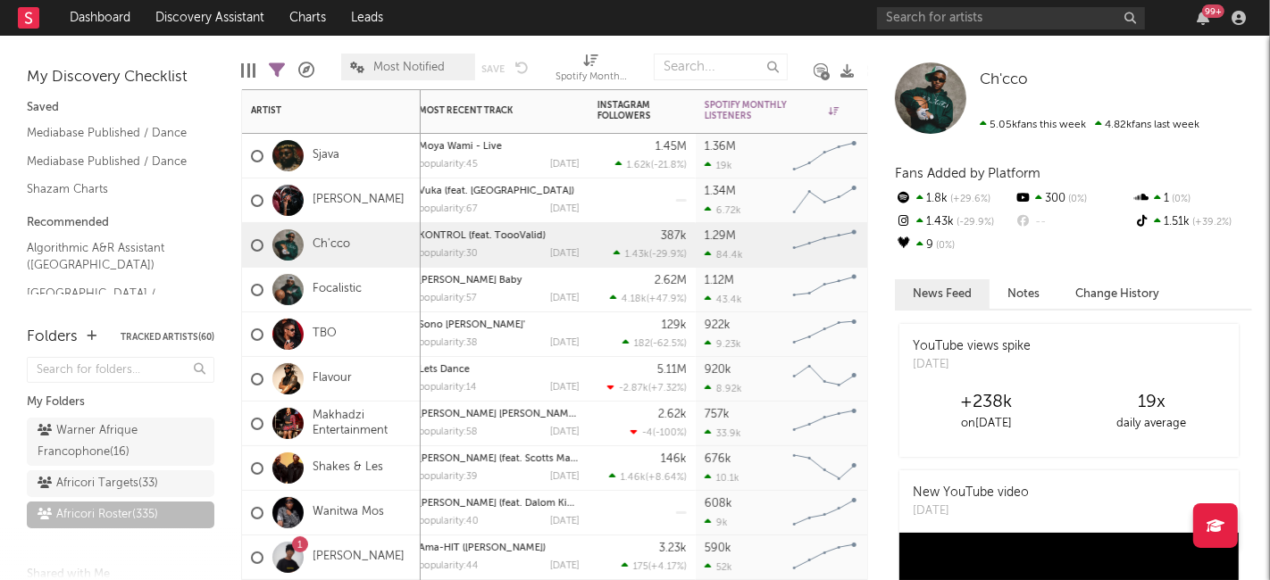
click at [740, 113] on div "Spotify Monthly Listeners" at bounding box center [772, 110] width 134 height 21
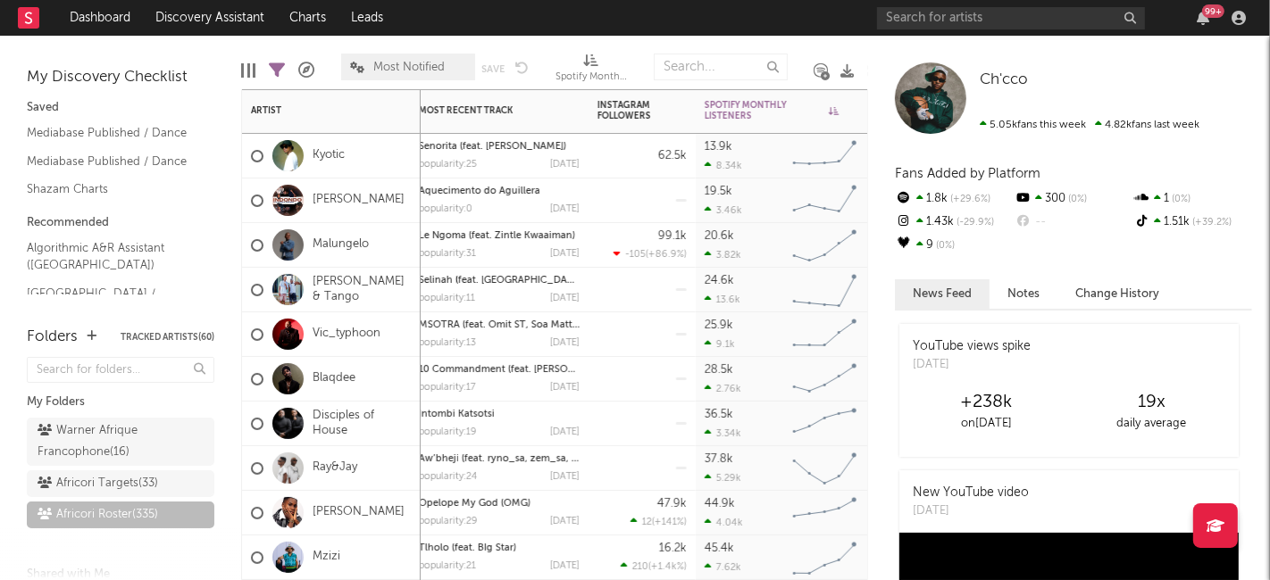
click at [740, 113] on div "Spotify Monthly Listeners" at bounding box center [772, 110] width 134 height 21
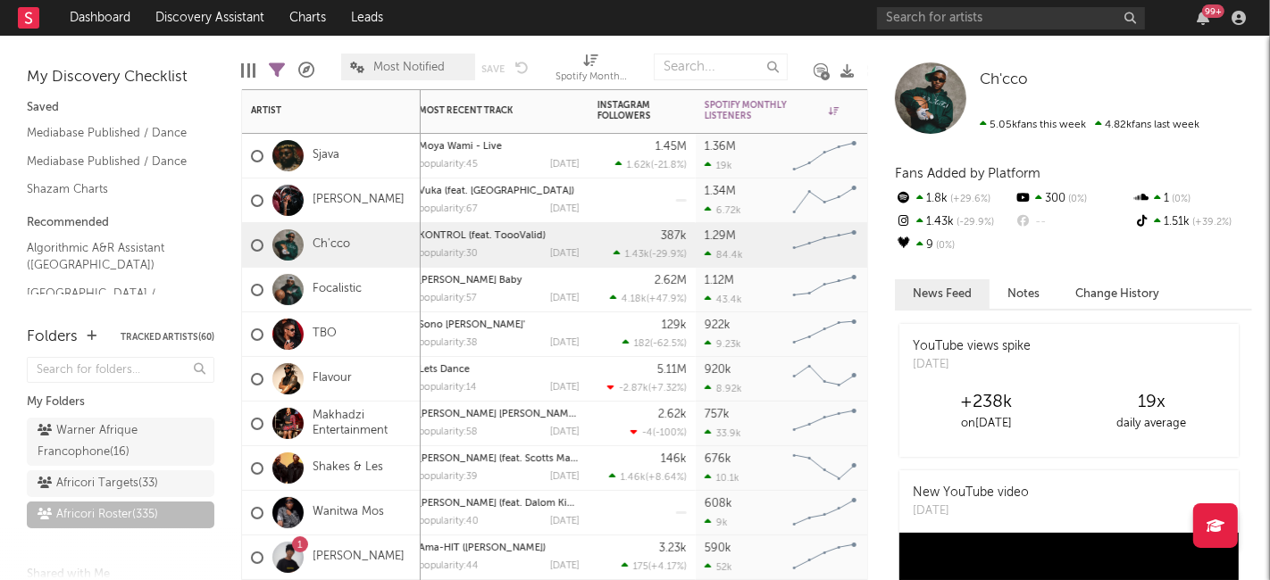
click at [833, 112] on icon at bounding box center [834, 110] width 10 height 9
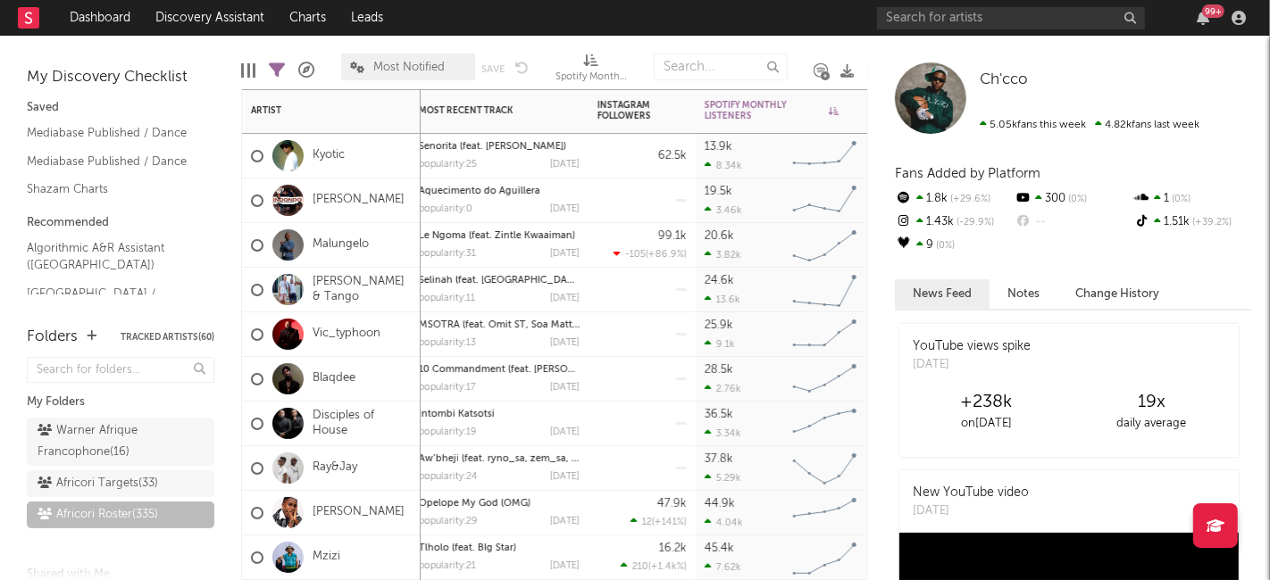
click at [833, 112] on icon at bounding box center [834, 110] width 10 height 9
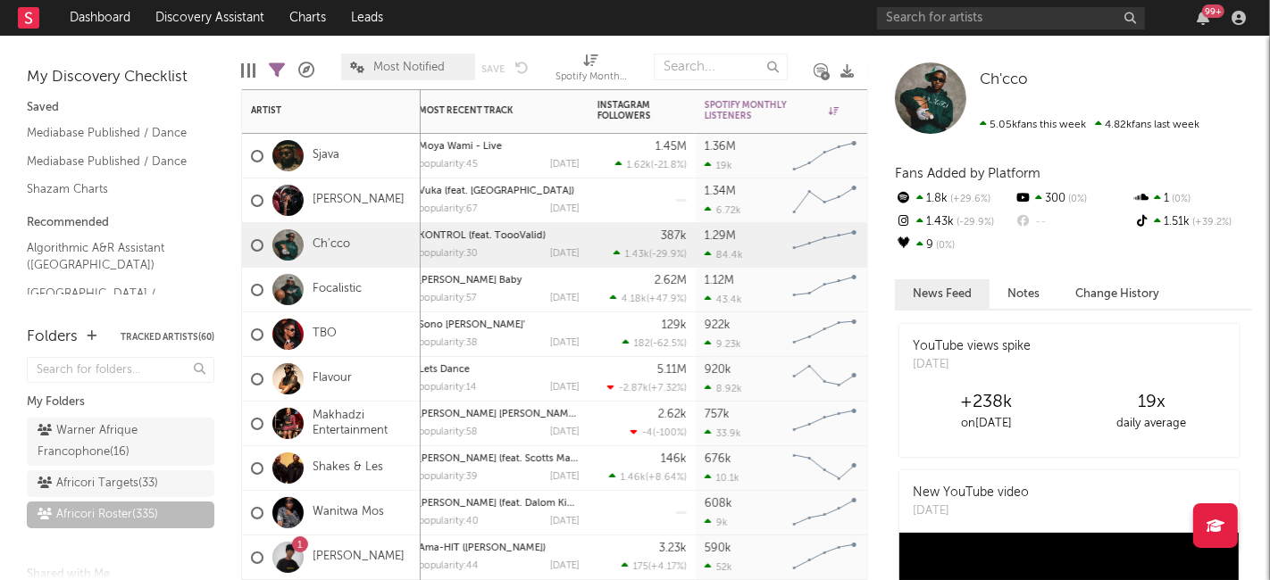
drag, startPoint x: 759, startPoint y: 109, endPoint x: 725, endPoint y: 113, distance: 34.2
click at [725, 113] on div "Spotify Monthly Listeners" at bounding box center [772, 110] width 134 height 21
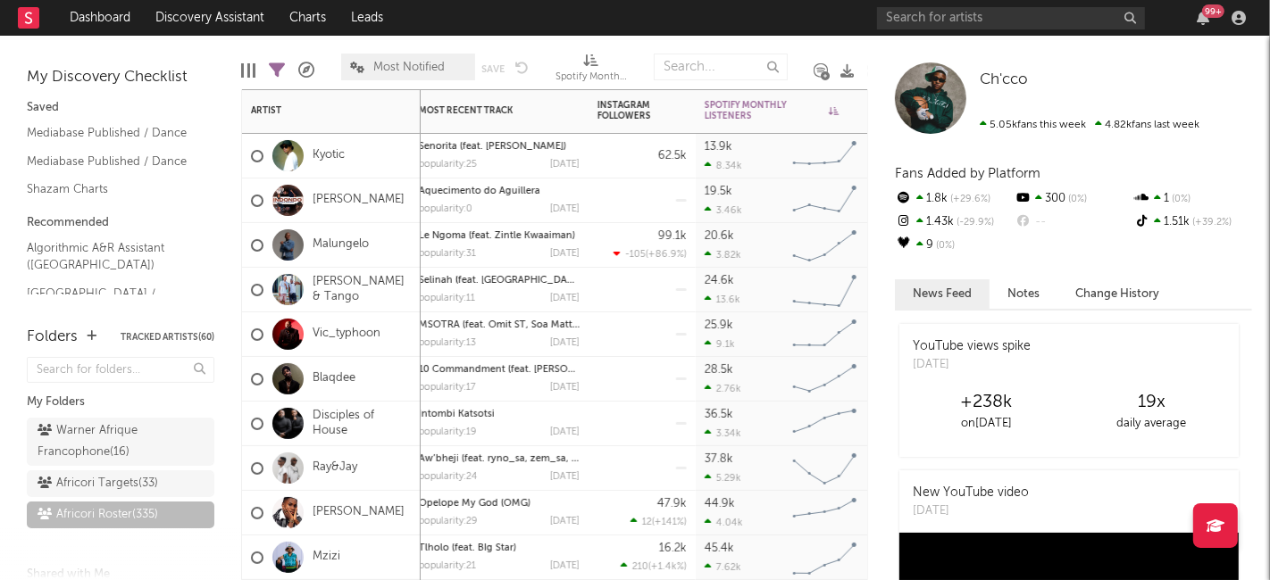
click at [725, 113] on div "Spotify Monthly Listeners" at bounding box center [772, 110] width 134 height 21
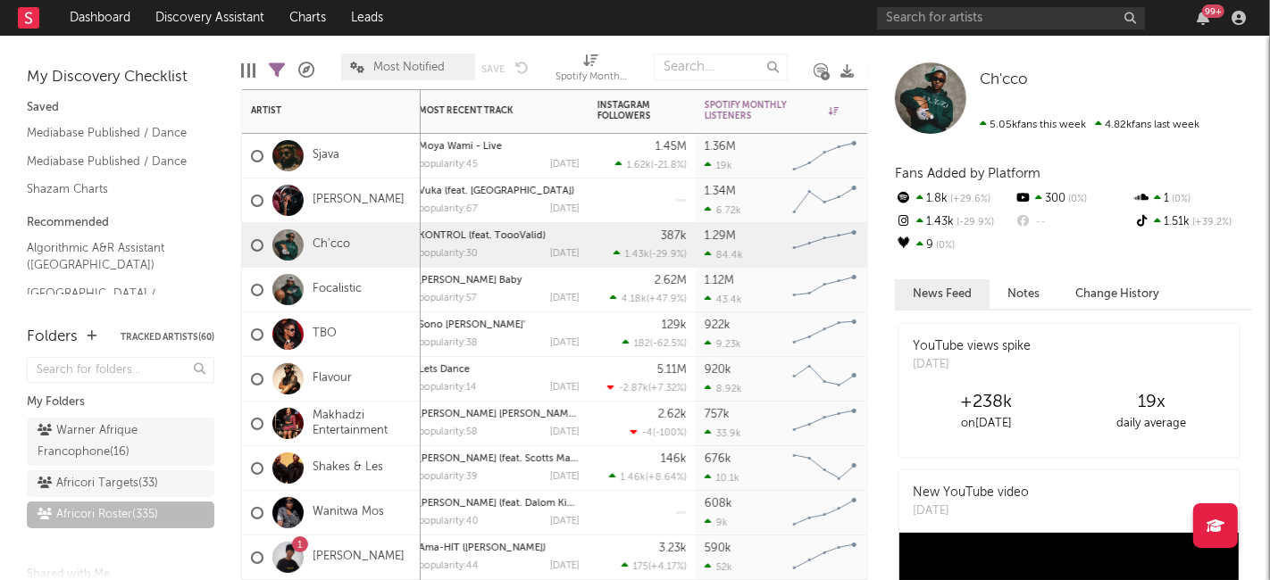
click at [859, 110] on div at bounding box center [862, 129] width 6 height 80
click at [849, 108] on button "button" at bounding box center [856, 111] width 18 height 18
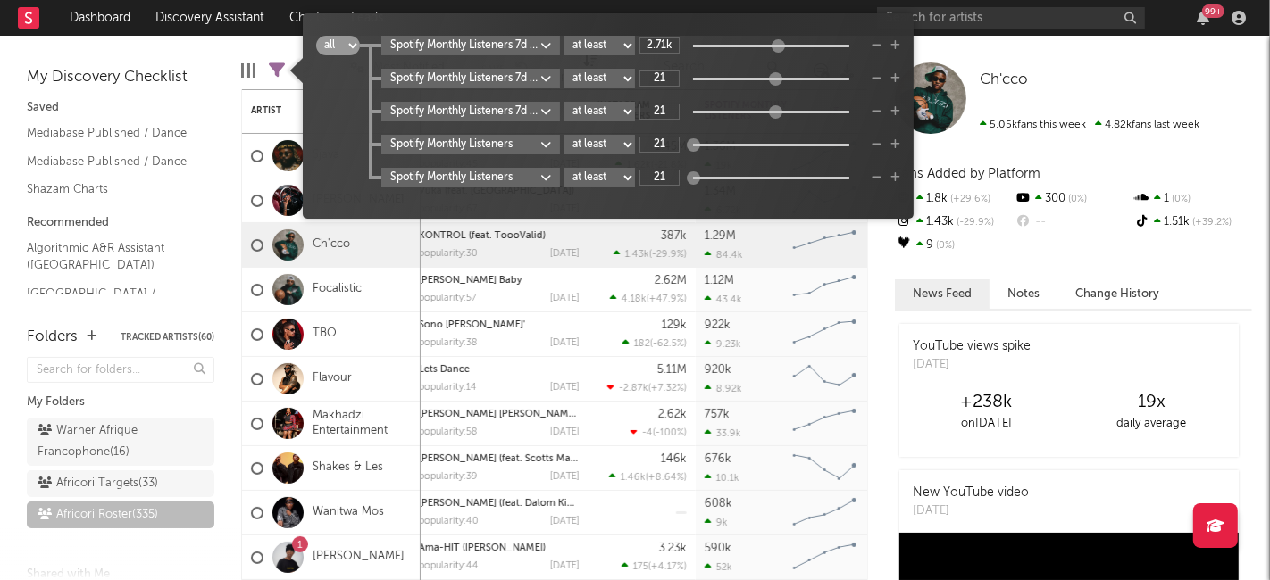
click at [350, 45] on select "all any" at bounding box center [338, 46] width 44 height 20
select select "or"
click at [316, 36] on select "all any" at bounding box center [338, 46] width 44 height 20
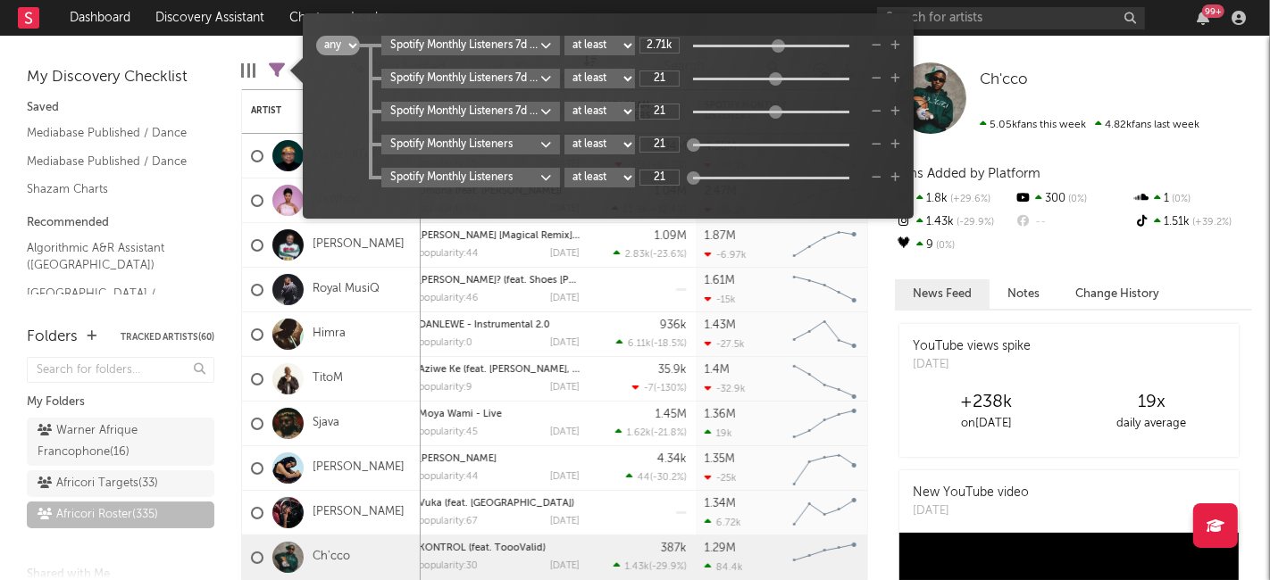
click at [165, 47] on div "My Discovery Checklist Saved Mediabase Published / Dance Mediabase Published / …" at bounding box center [120, 172] width 241 height 272
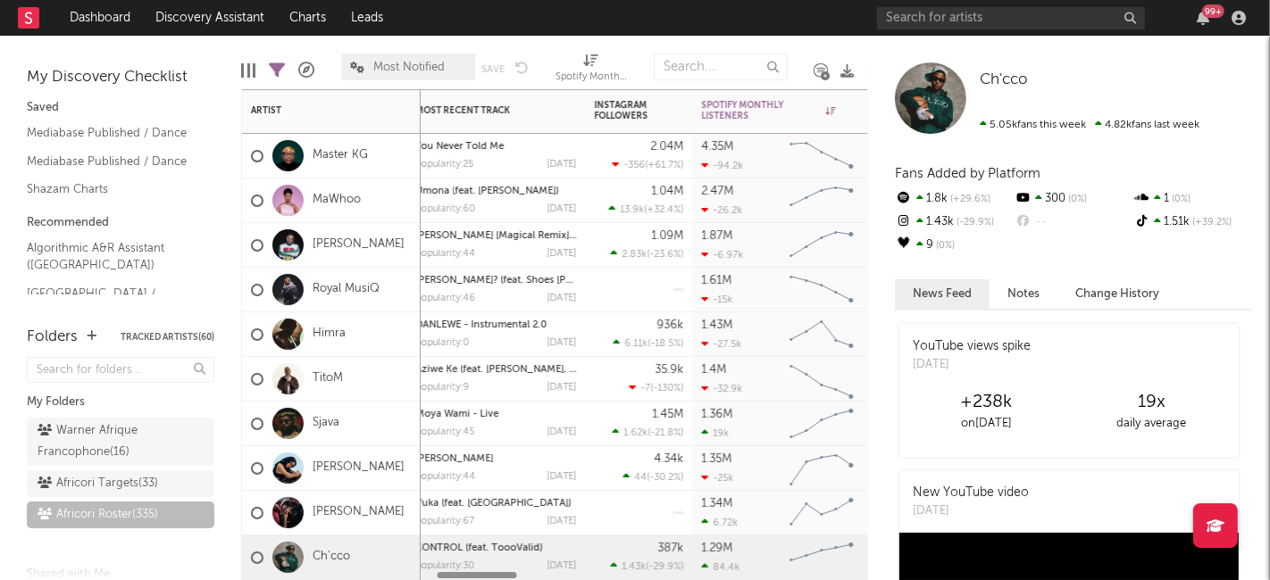
click at [807, 113] on div "Spotify Monthly Listeners" at bounding box center [768, 110] width 134 height 21
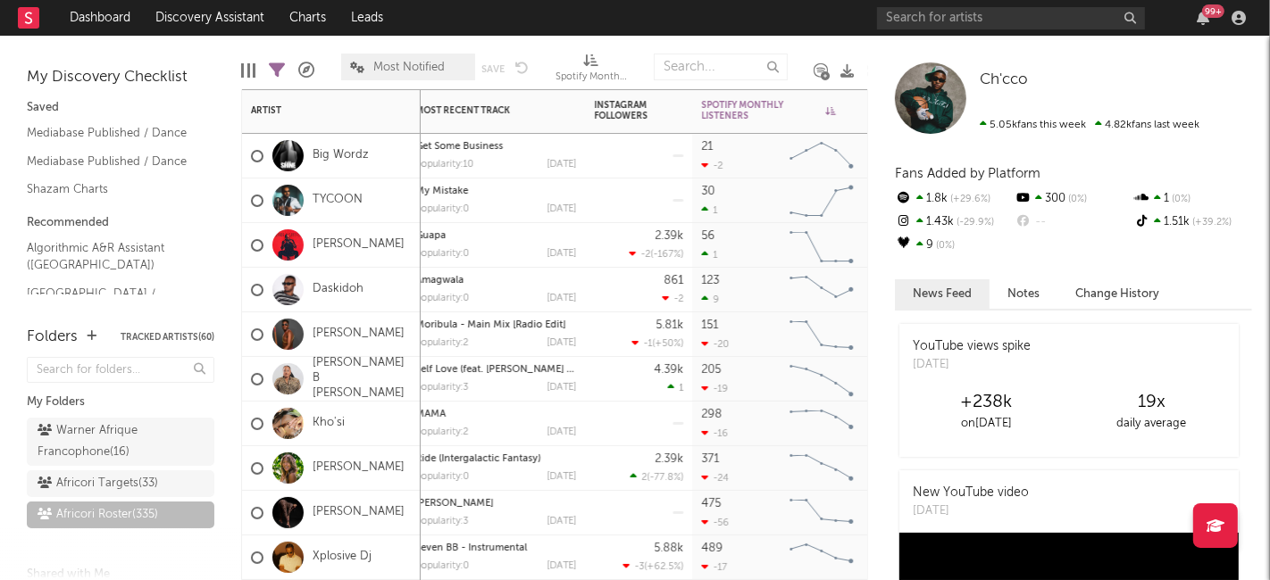
click at [831, 109] on icon at bounding box center [830, 110] width 10 height 9
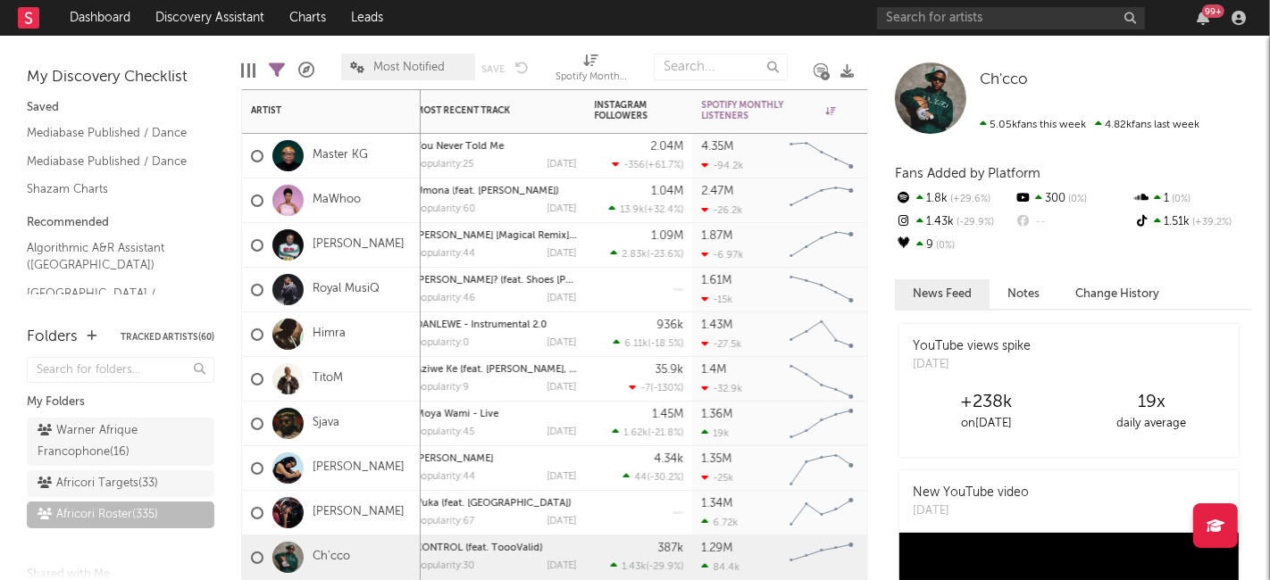
click at [830, 108] on icon at bounding box center [830, 110] width 10 height 9
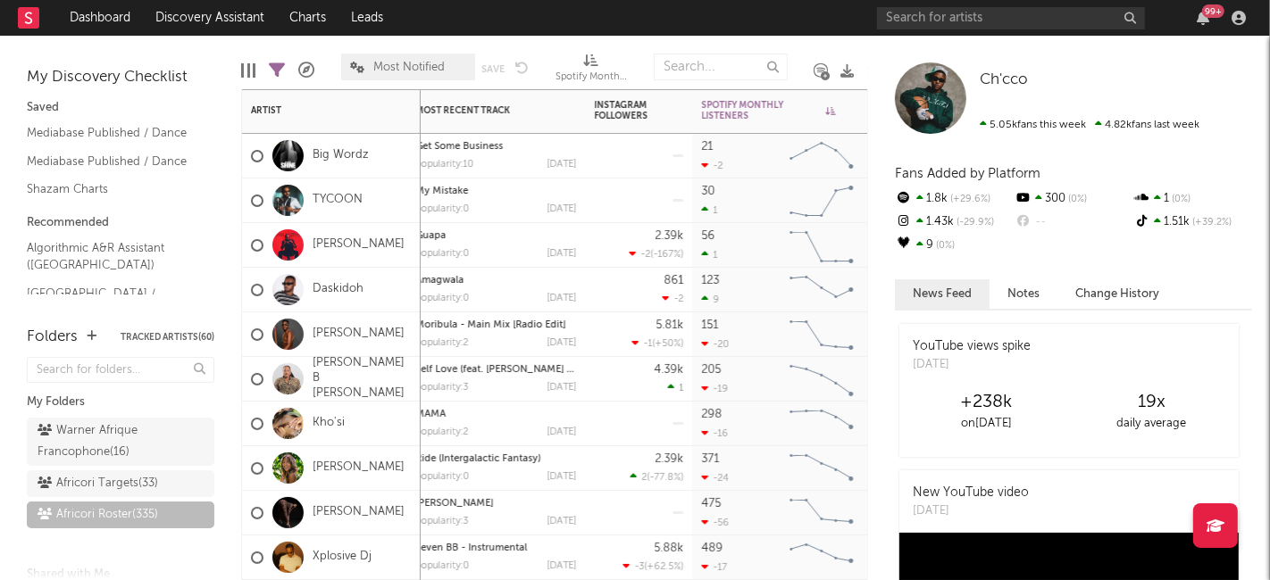
click at [830, 108] on icon at bounding box center [830, 110] width 10 height 9
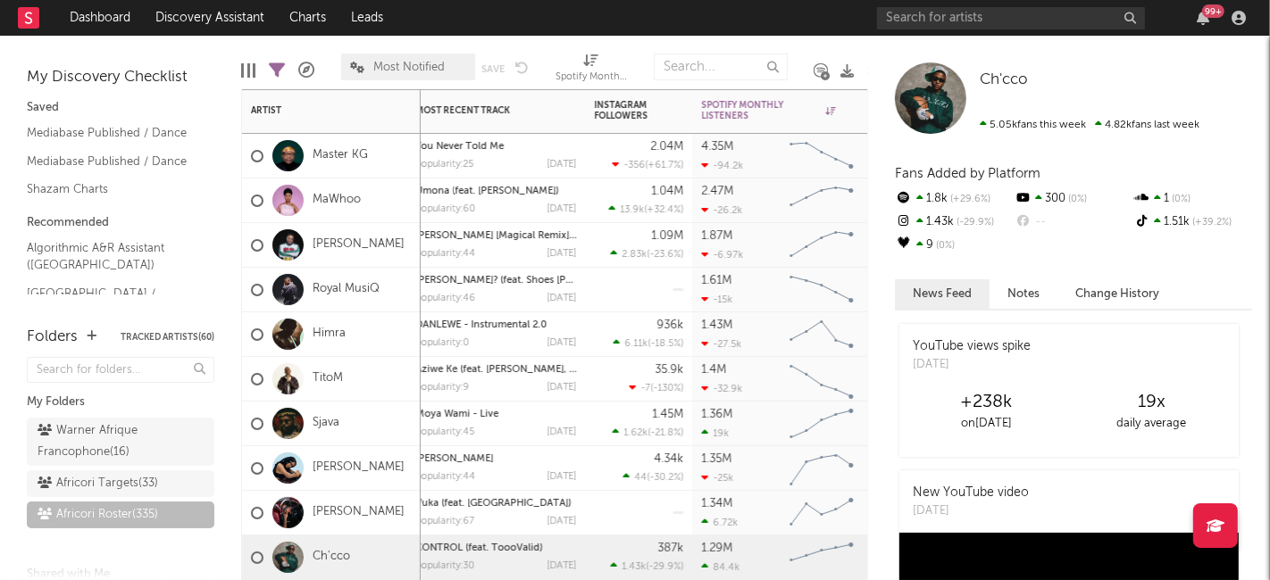
click at [854, 111] on icon "button" at bounding box center [852, 110] width 9 height 9
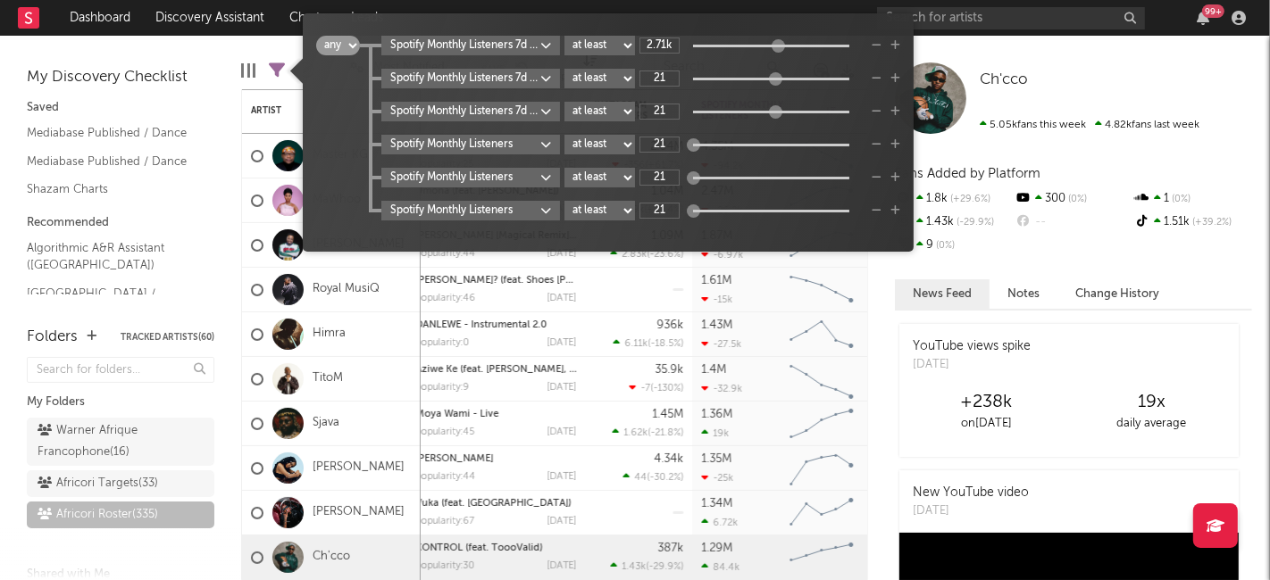
click at [351, 46] on select "all any" at bounding box center [338, 46] width 44 height 20
select select "and"
click at [316, 36] on select "all any" at bounding box center [338, 46] width 44 height 20
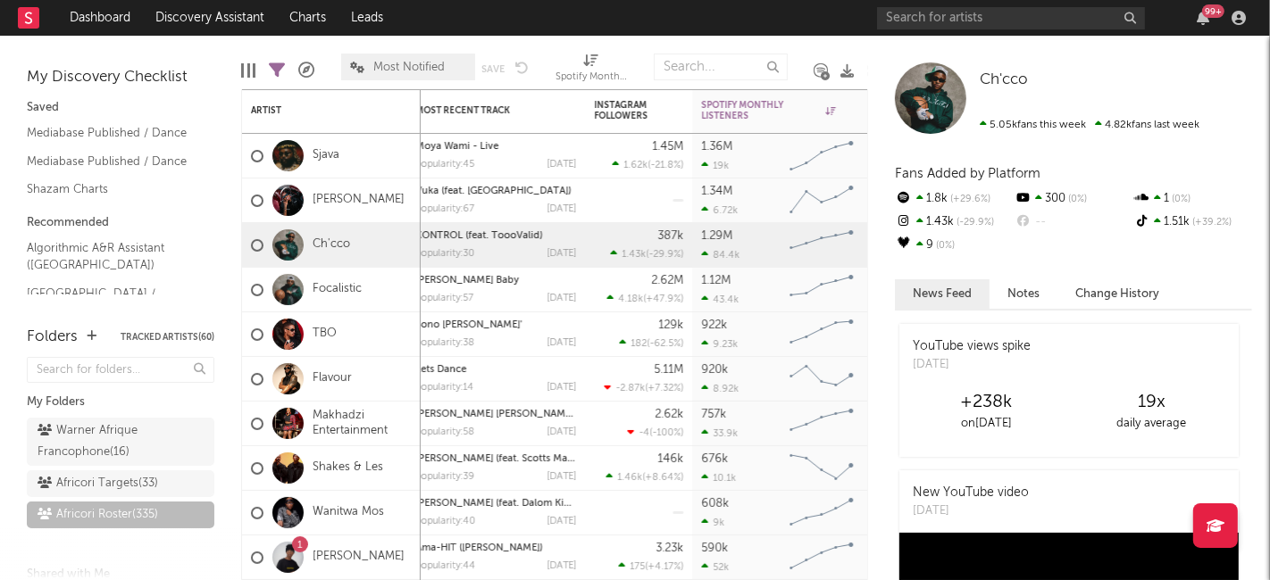
click at [203, 63] on div "My Discovery Checklist Saved Mediabase Published / Dance Mediabase Published / …" at bounding box center [121, 179] width 188 height 232
click at [714, 167] on div "19k" at bounding box center [715, 166] width 28 height 12
